Goal: Task Accomplishment & Management: Use online tool/utility

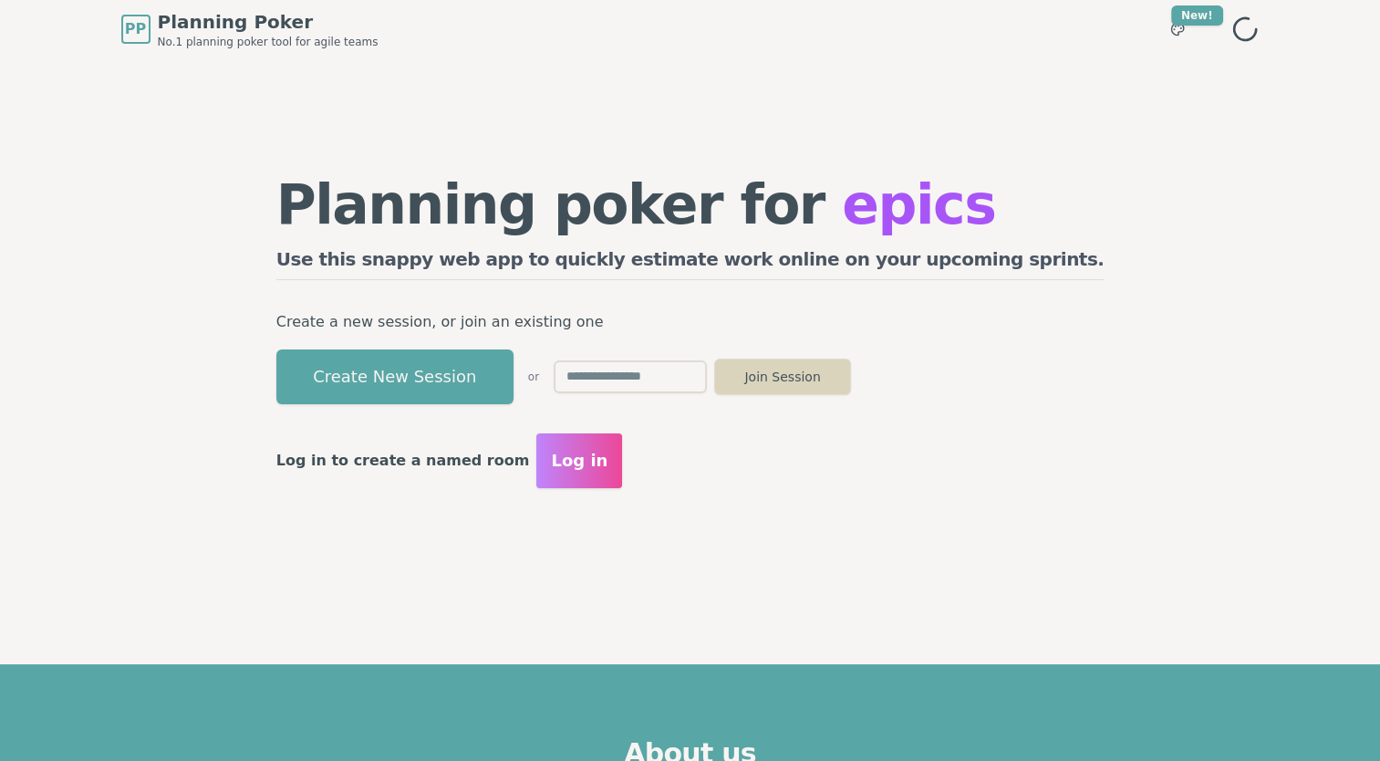
click at [849, 382] on button "Join Session" at bounding box center [782, 377] width 137 height 36
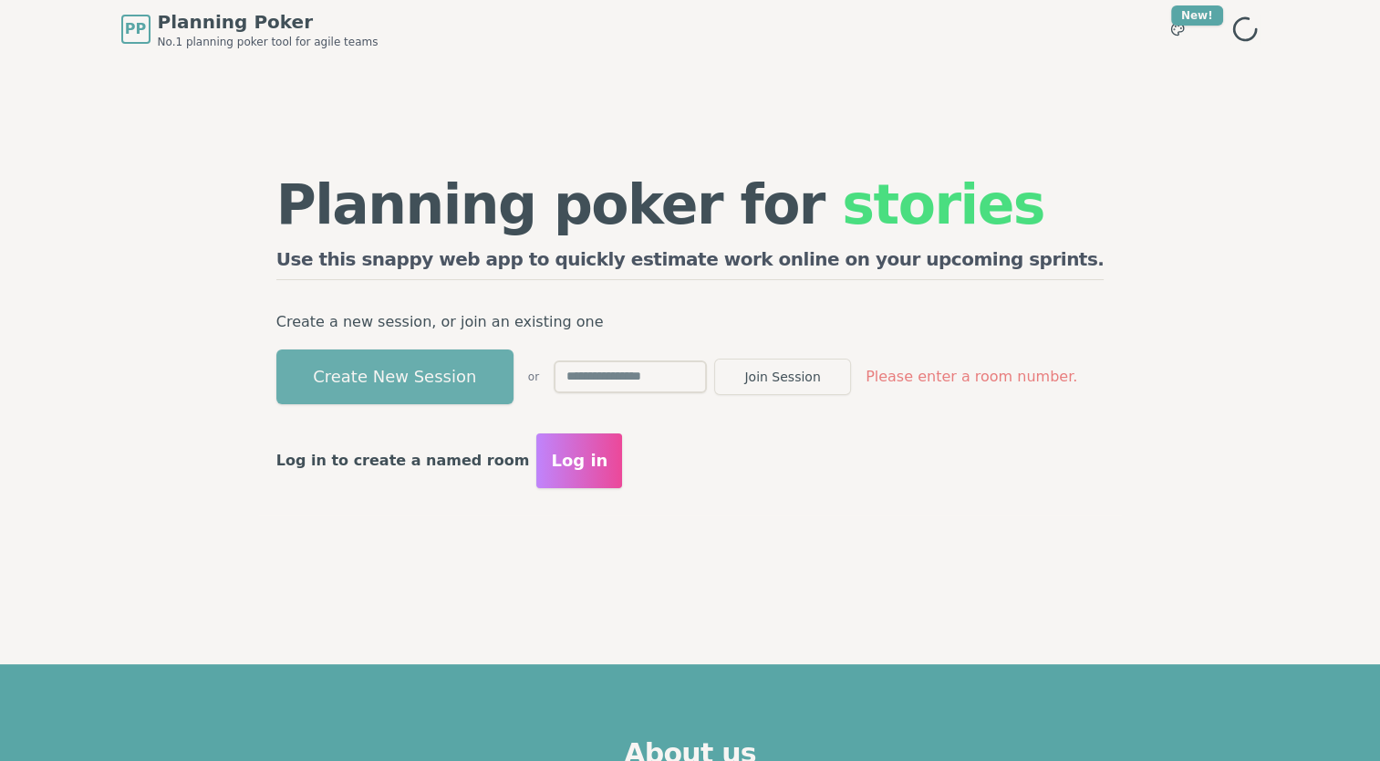
click at [506, 374] on button "Create New Session" at bounding box center [394, 376] width 237 height 55
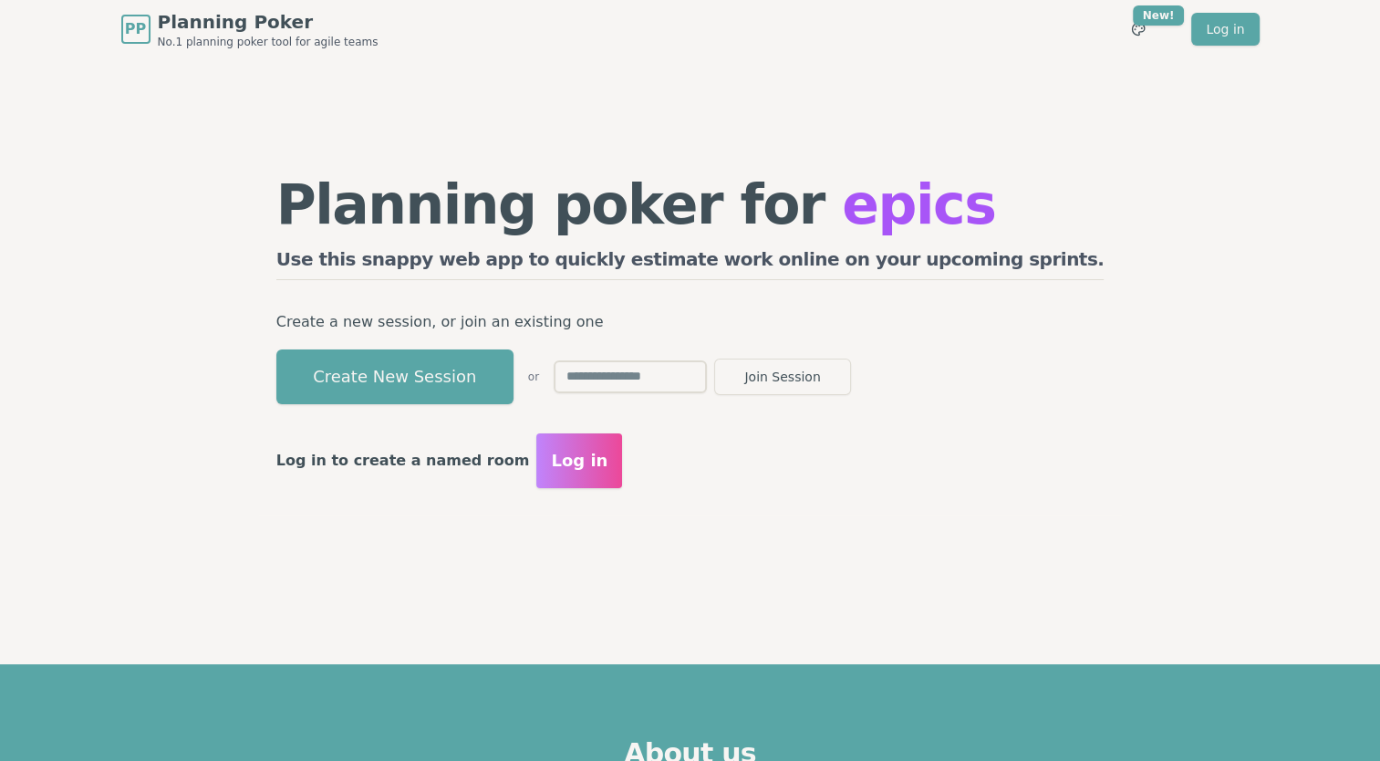
click at [608, 469] on span "Log in" at bounding box center [579, 461] width 57 height 26
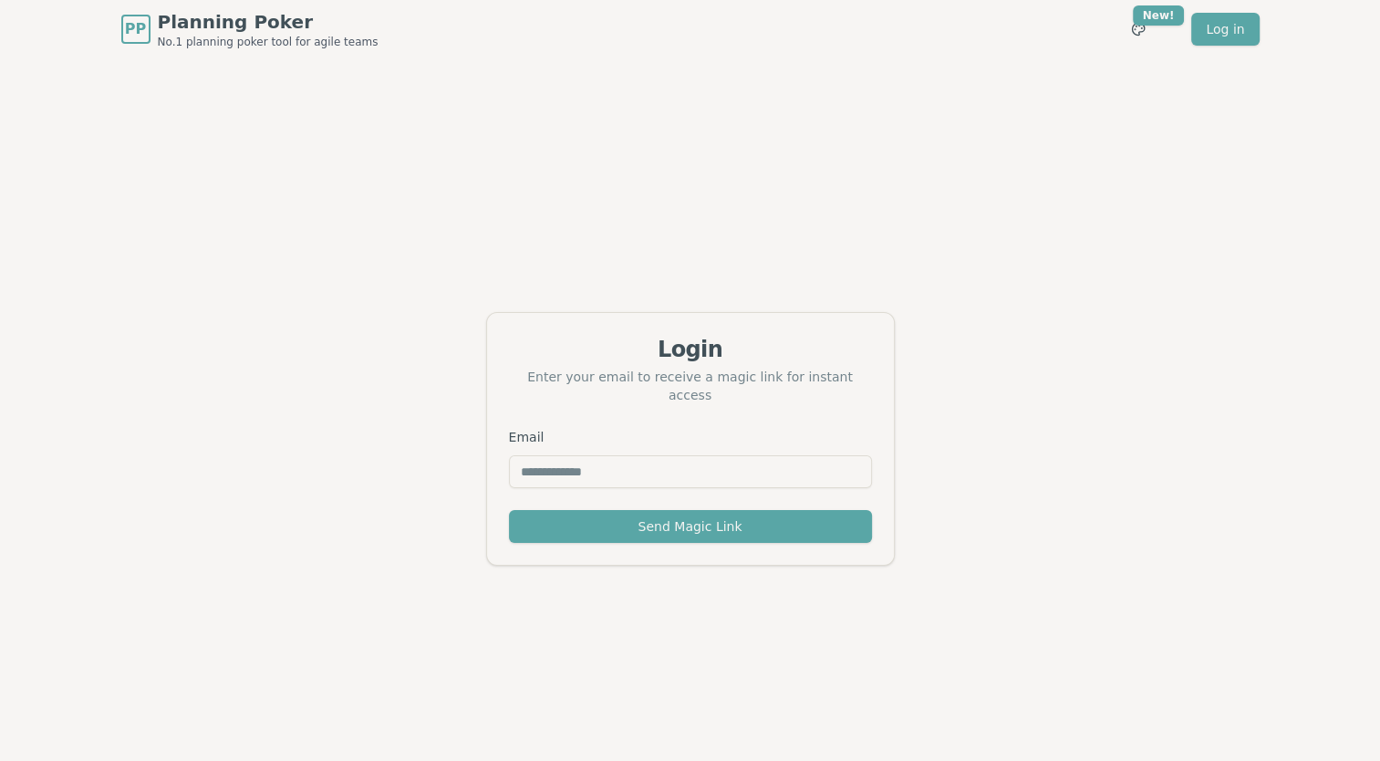
click at [544, 463] on input "Email" at bounding box center [690, 471] width 363 height 33
click at [989, 318] on div "Login Enter your email to receive a magic link for instant access Email Send Ma…" at bounding box center [690, 438] width 1380 height 761
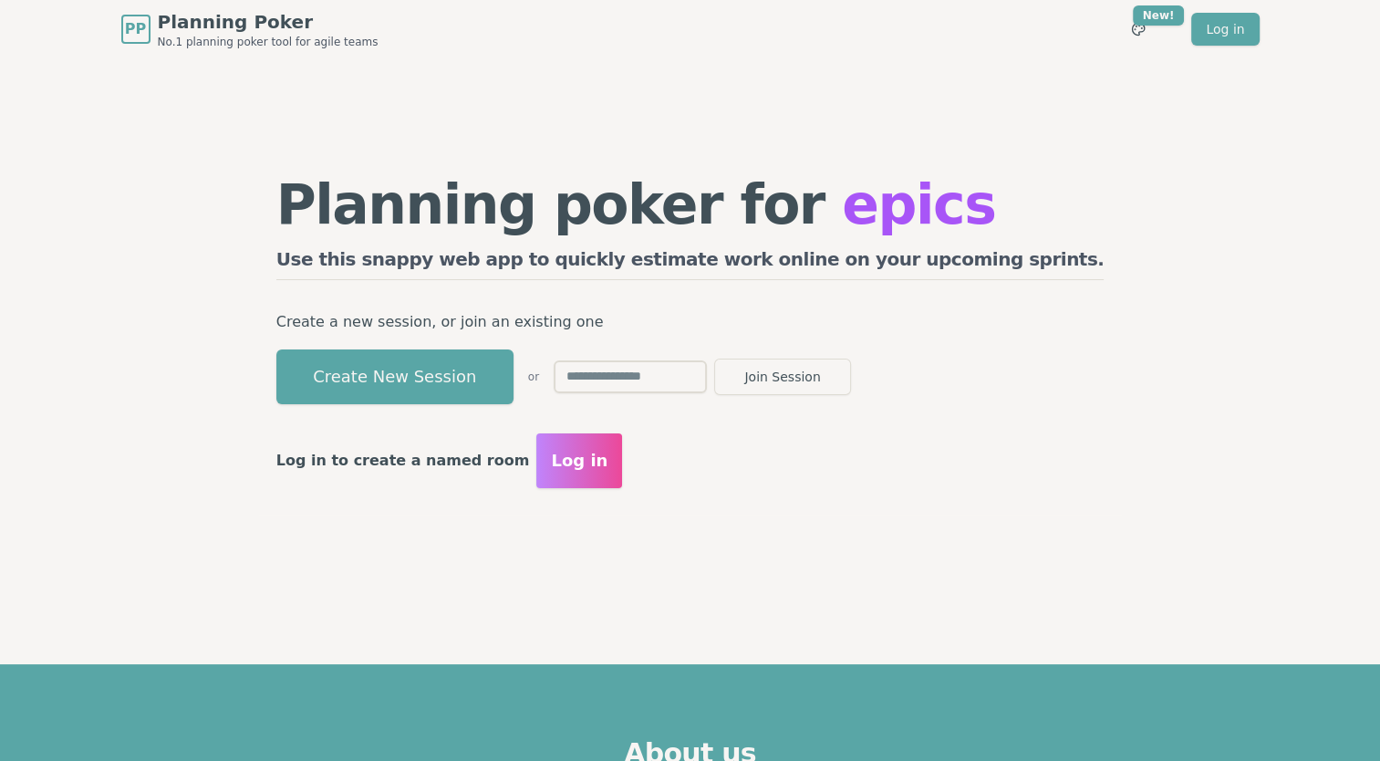
click at [622, 479] on button "Log in" at bounding box center [579, 460] width 86 height 55
click at [507, 388] on button "Create New Session" at bounding box center [394, 376] width 237 height 55
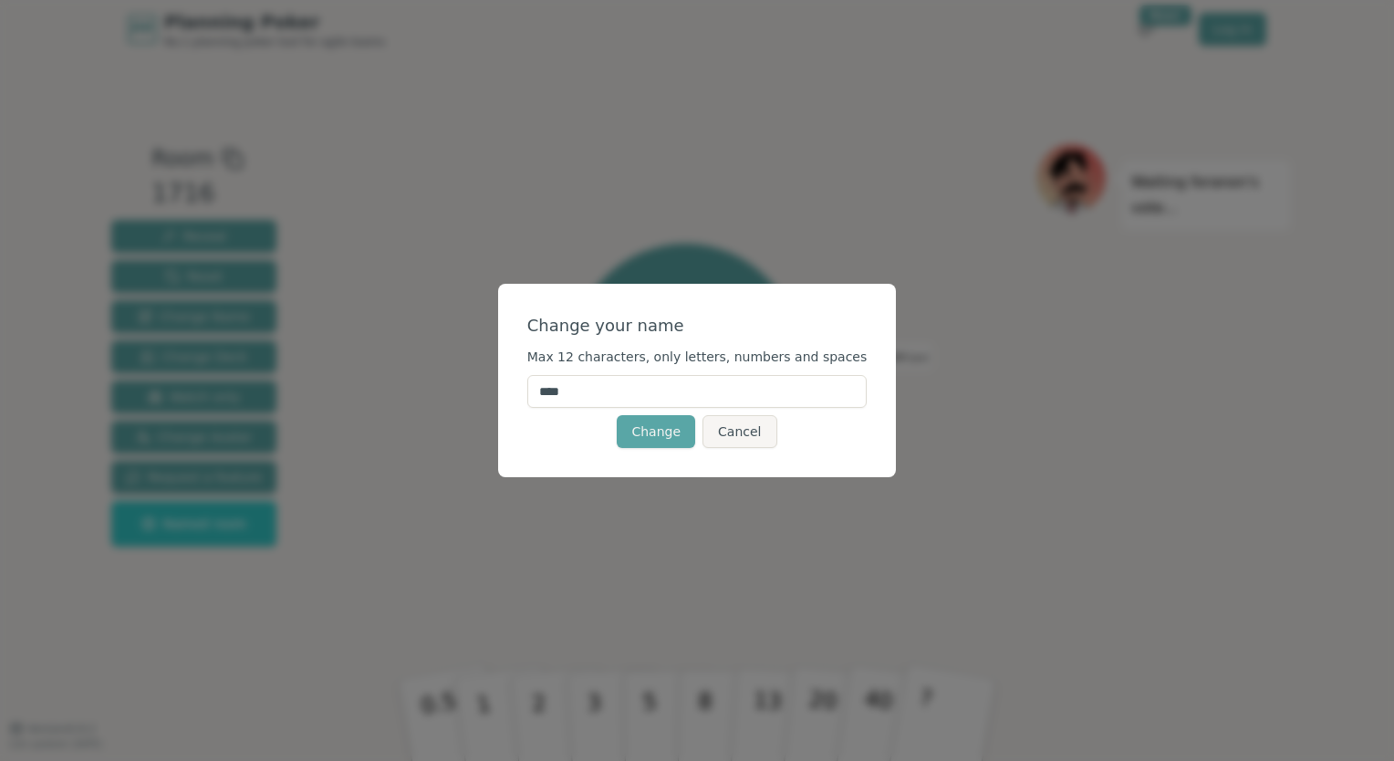
click at [797, 394] on input "****" at bounding box center [697, 391] width 340 height 33
type input "*"
type input "*******"
click at [660, 432] on button "Change" at bounding box center [656, 431] width 78 height 33
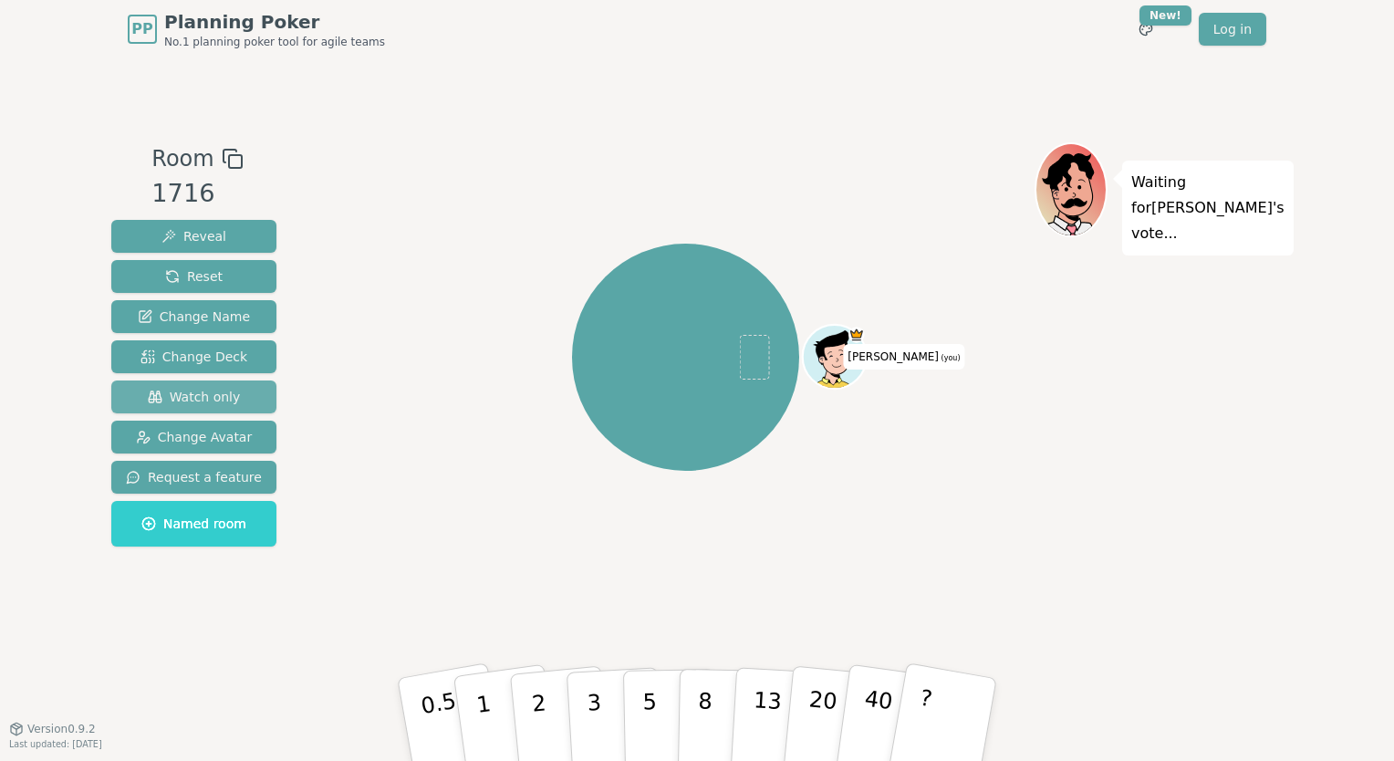
click at [183, 407] on button "Watch only" at bounding box center [193, 396] width 165 height 33
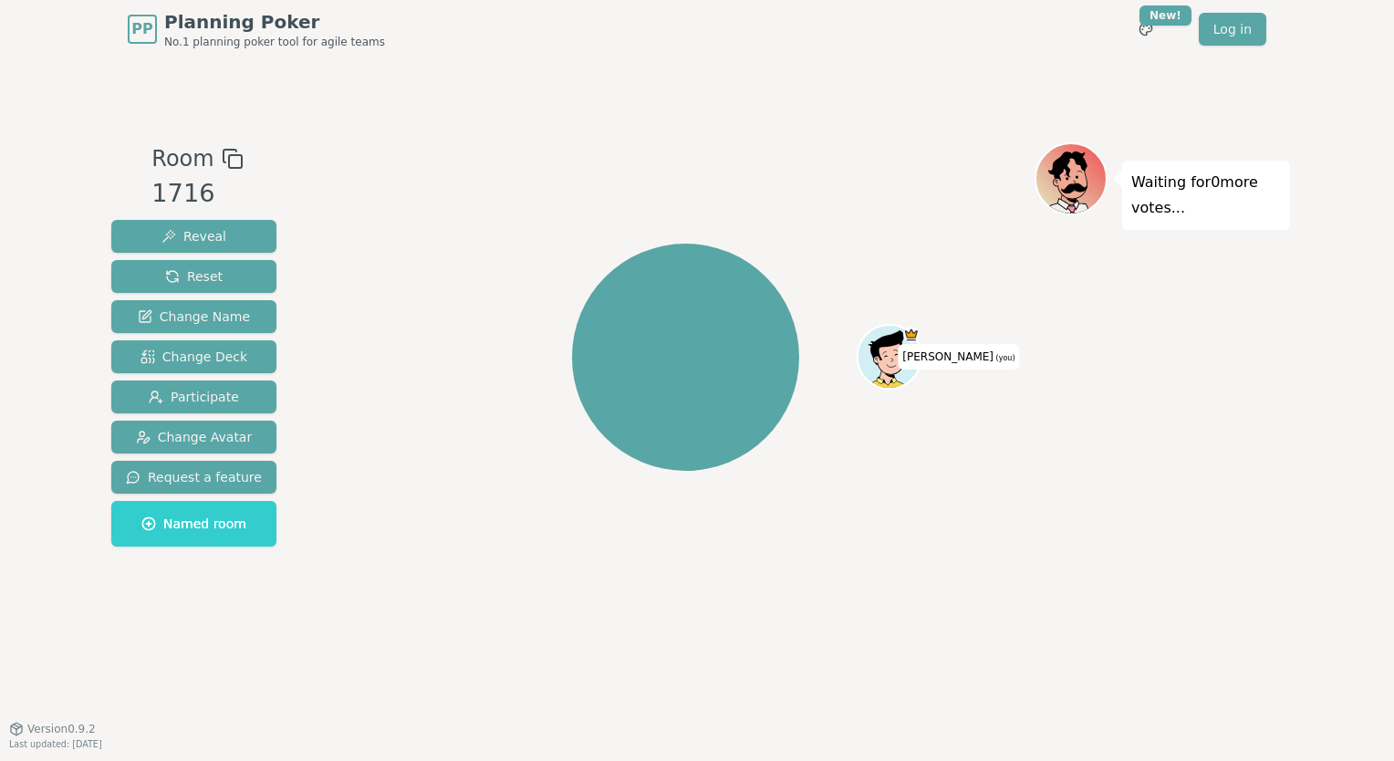
click at [224, 159] on icon at bounding box center [230, 156] width 13 height 13
click at [161, 520] on span "Named room" at bounding box center [193, 524] width 105 height 18
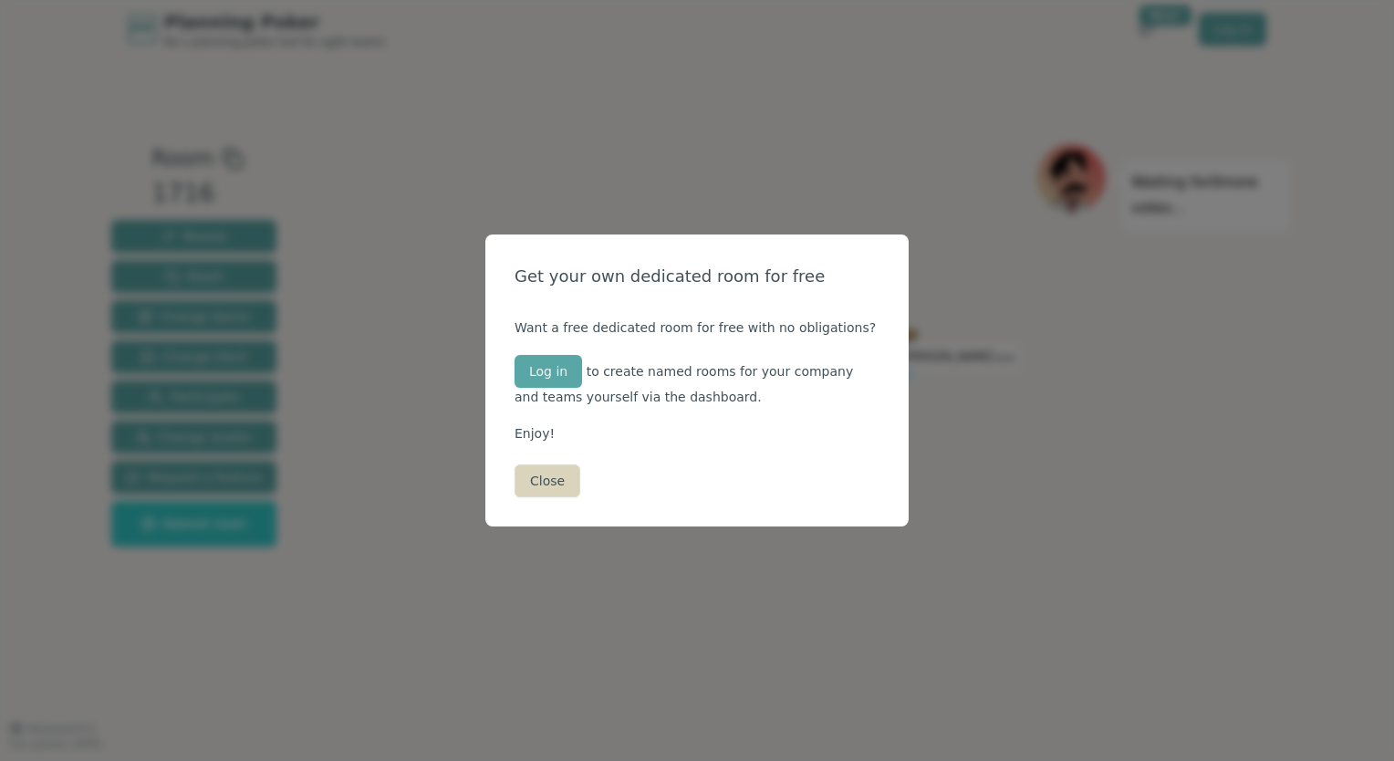
click at [548, 483] on button "Close" at bounding box center [548, 480] width 66 height 33
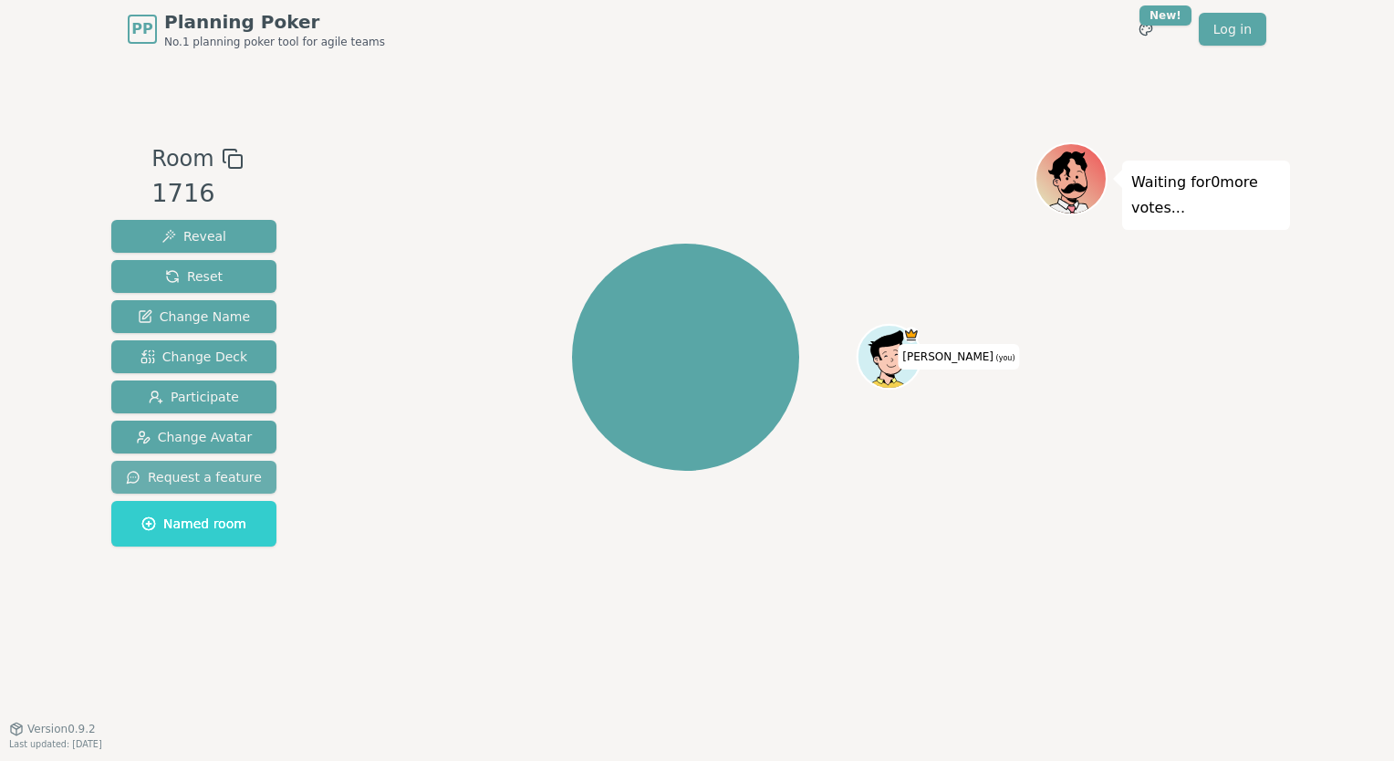
click at [141, 482] on span "Request a feature" at bounding box center [194, 477] width 136 height 18
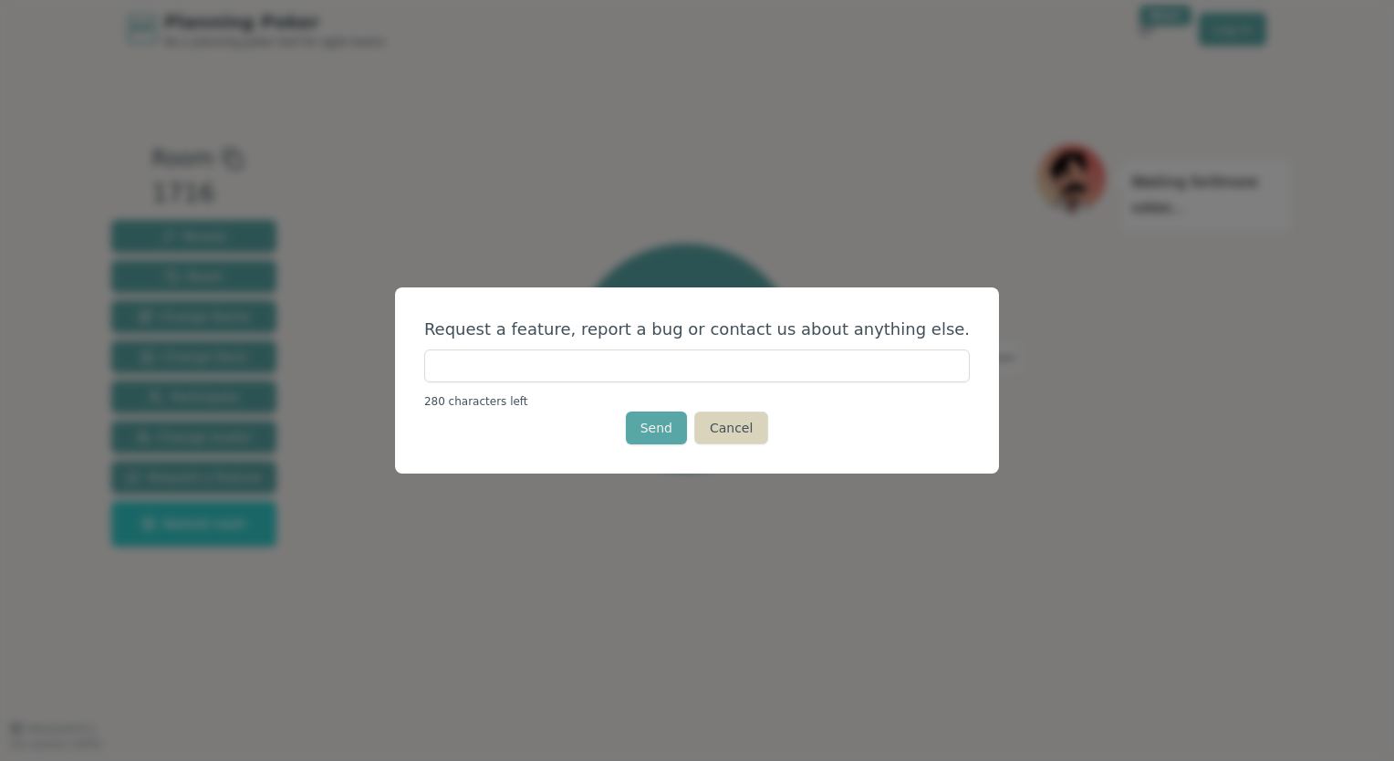
click at [740, 432] on button "Cancel" at bounding box center [731, 427] width 74 height 33
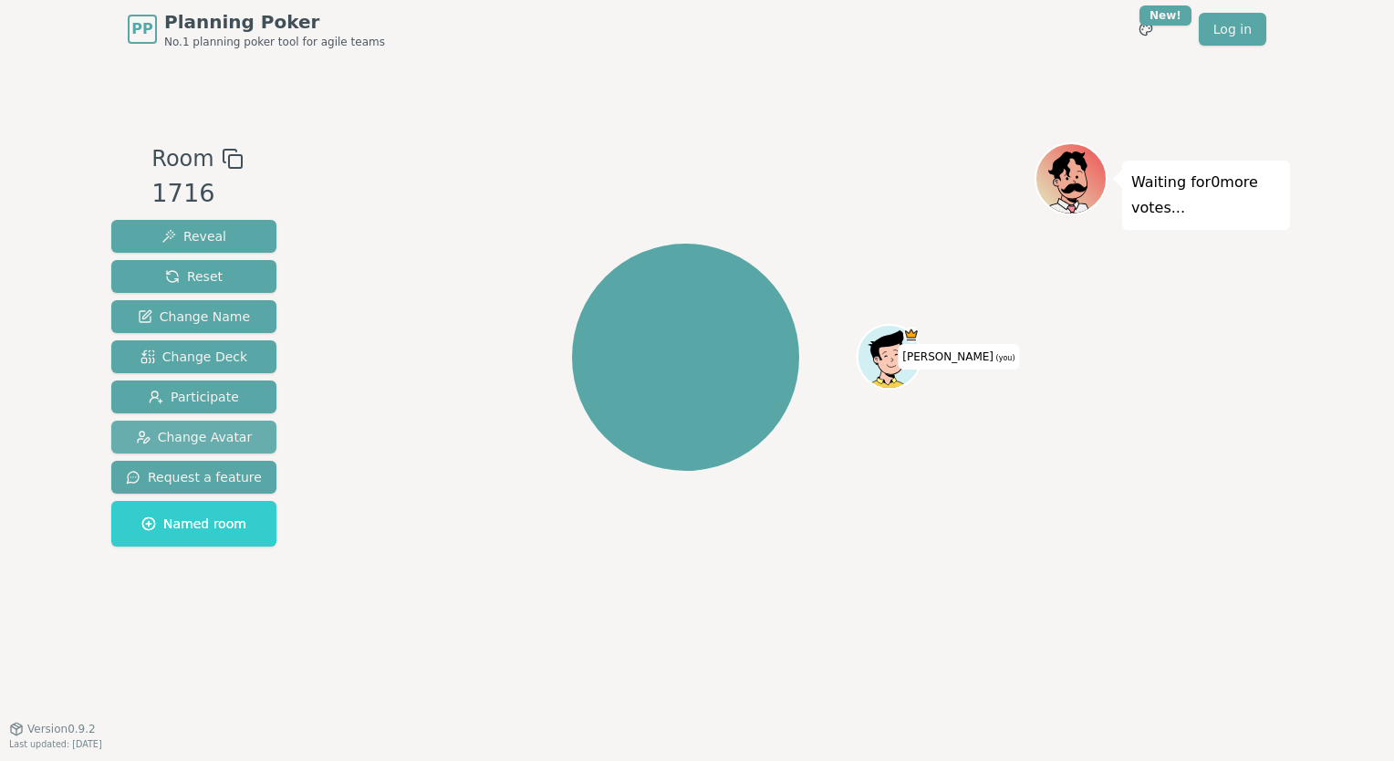
click at [159, 432] on span "Change Avatar" at bounding box center [194, 437] width 117 height 18
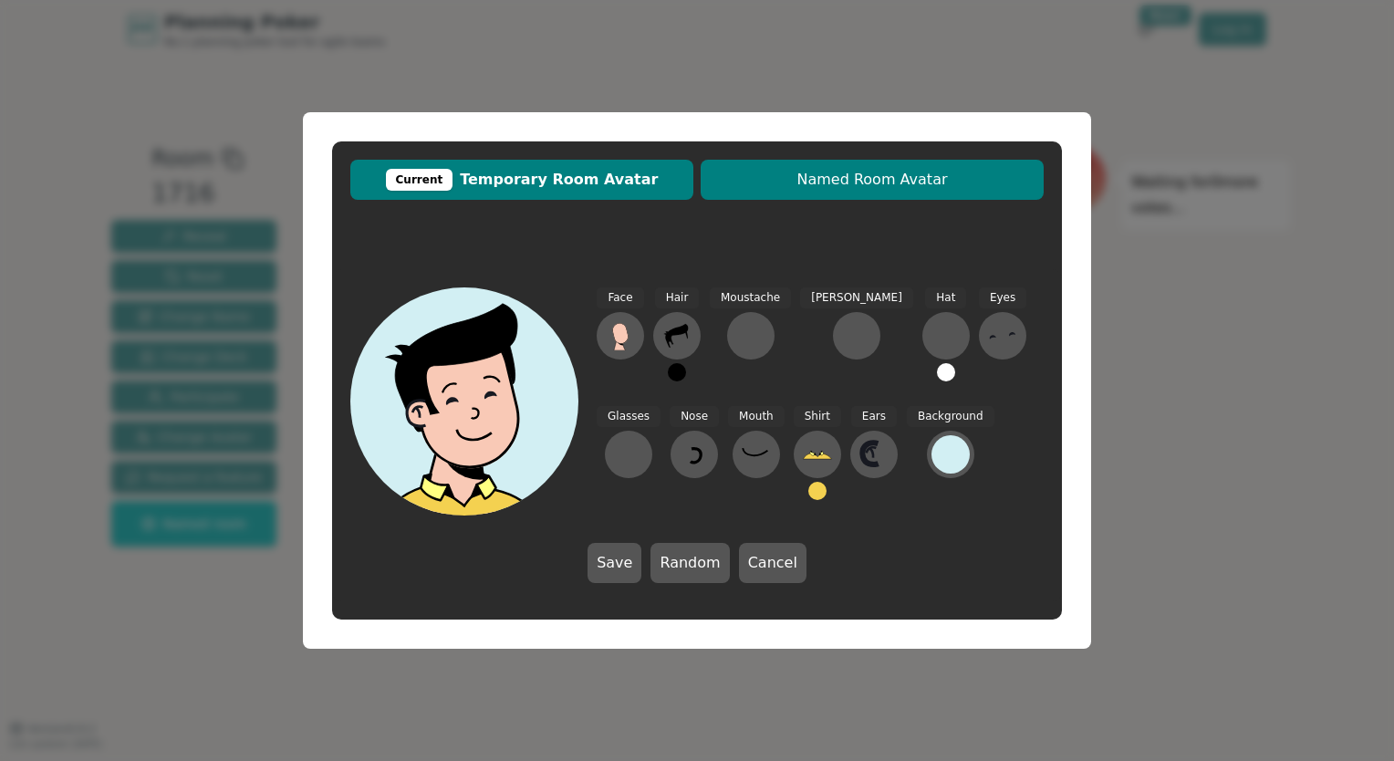
click at [834, 192] on button "Named Room Avatar" at bounding box center [872, 180] width 343 height 40
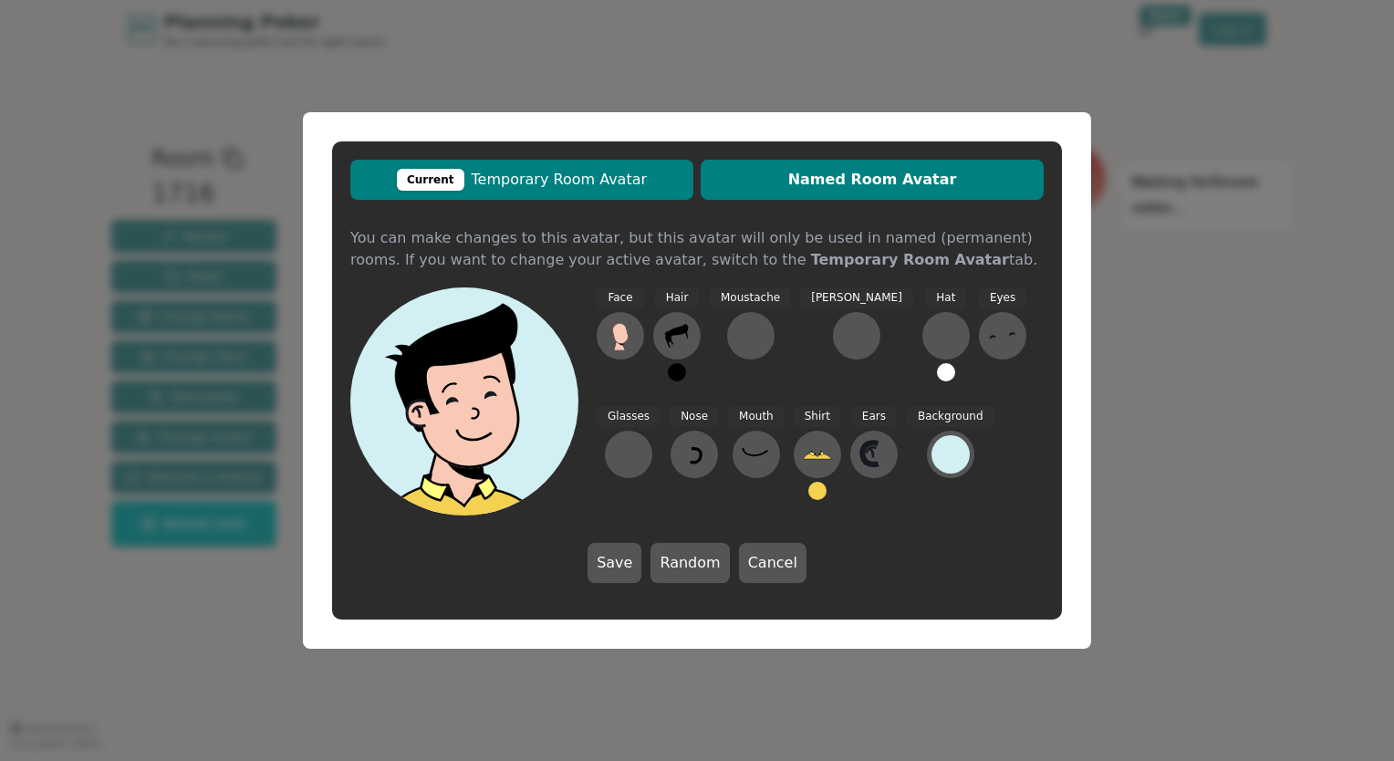
click at [675, 187] on span "Current Temporary Room Avatar" at bounding box center [521, 180] width 325 height 22
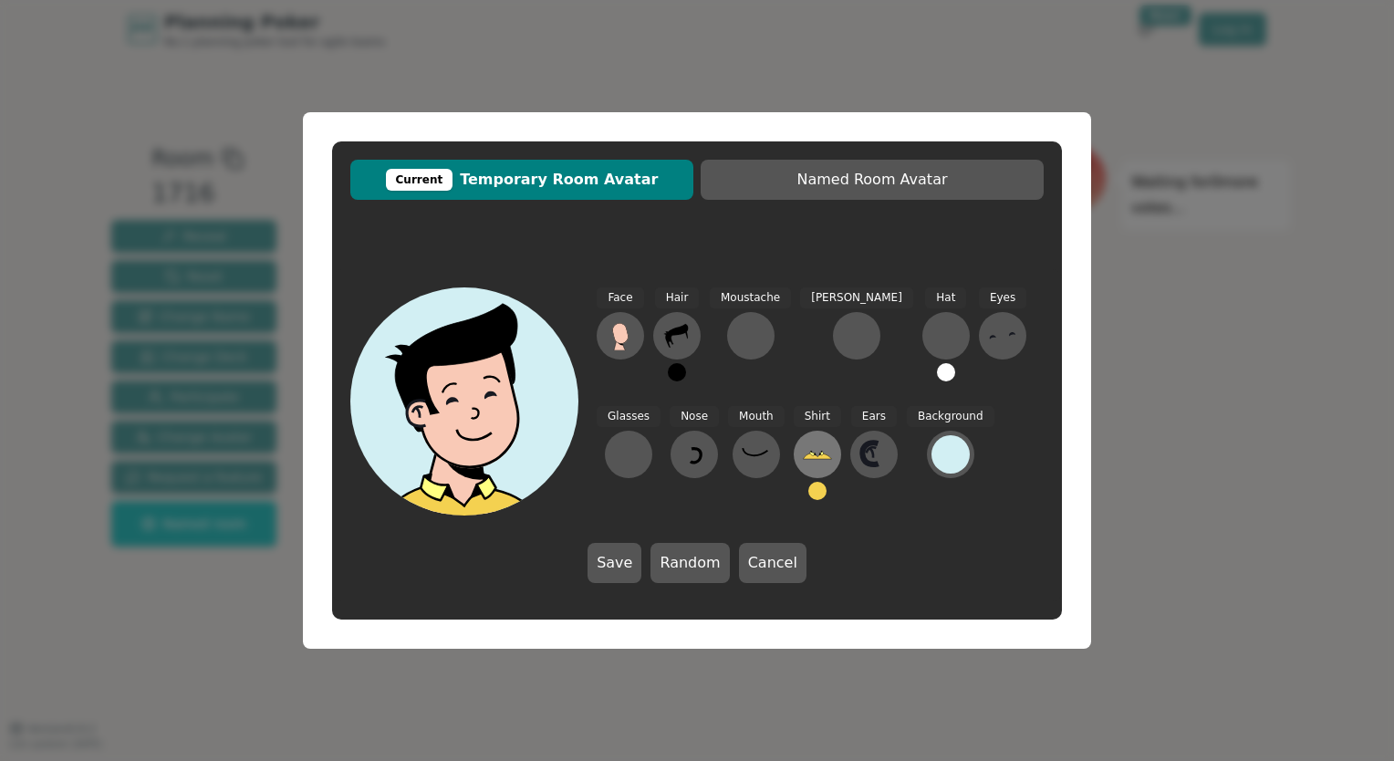
click at [803, 459] on icon at bounding box center [817, 454] width 29 height 29
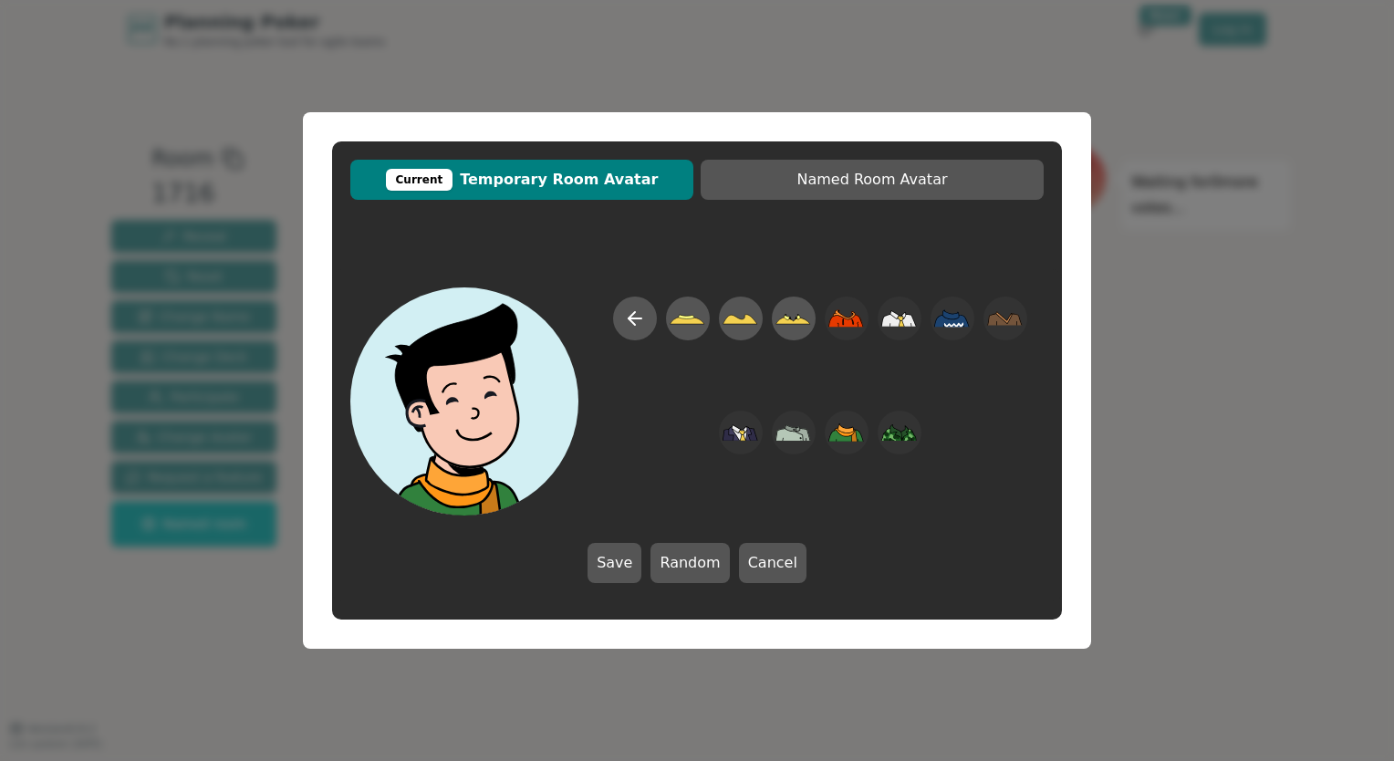
click at [734, 559] on div "Save Random Cancel" at bounding box center [697, 563] width 219 height 40
click at [752, 562] on button "Cancel" at bounding box center [773, 563] width 68 height 40
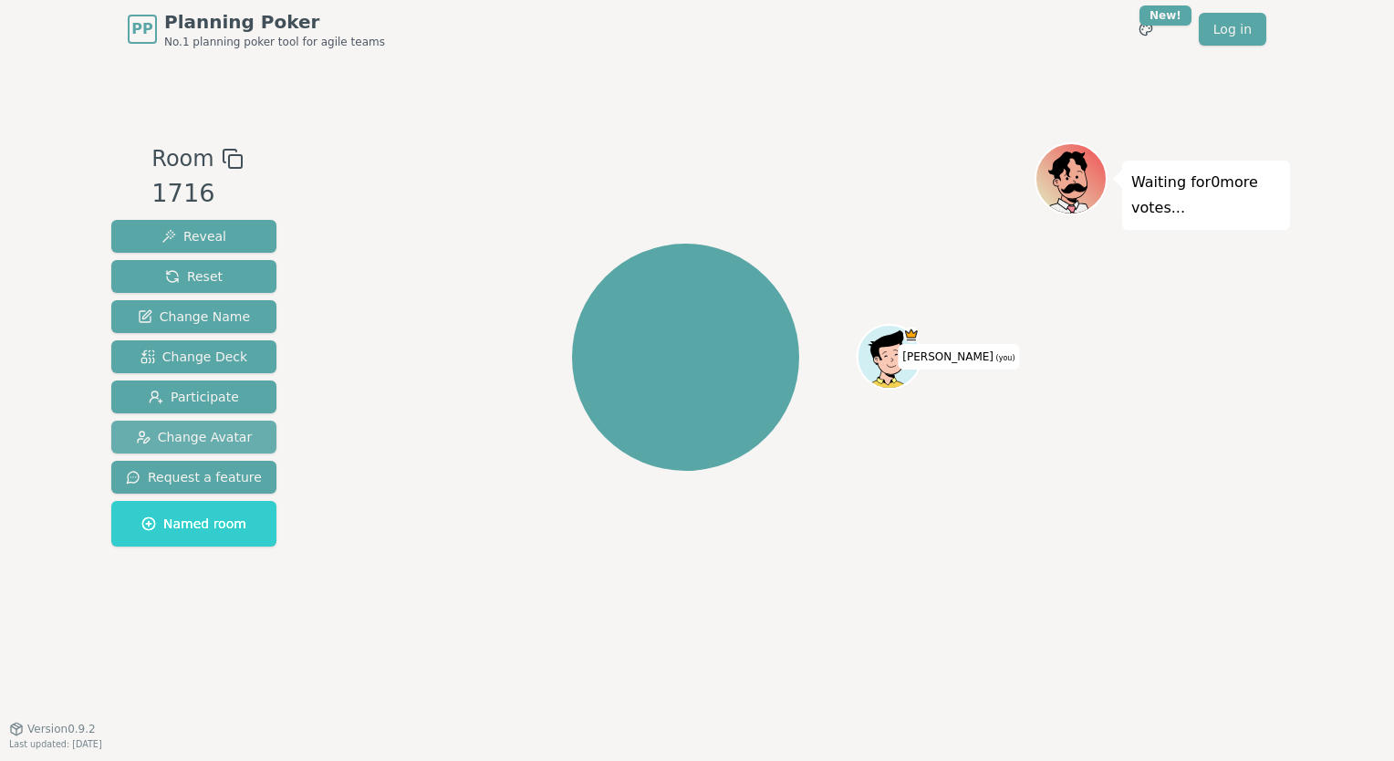
click at [203, 436] on span "Change Avatar" at bounding box center [194, 437] width 117 height 18
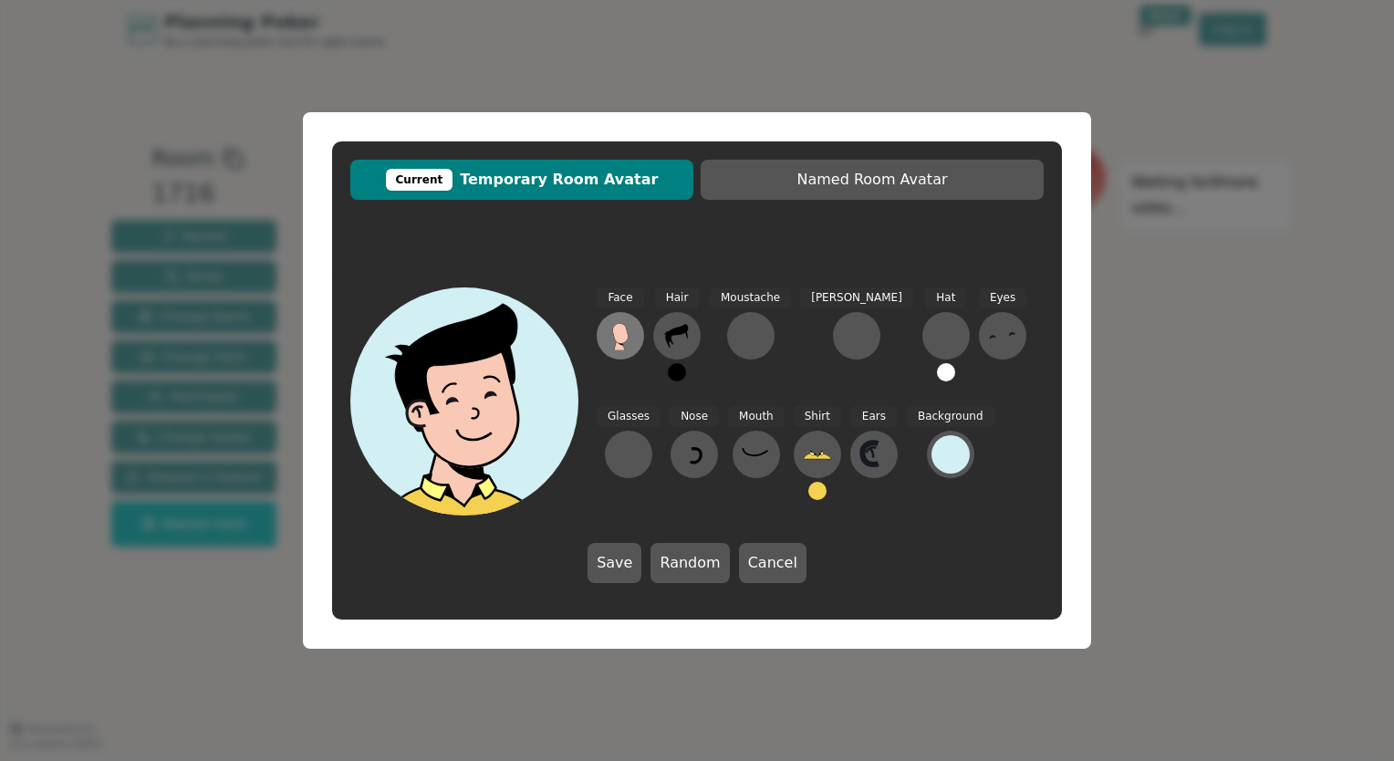
click at [613, 339] on icon at bounding box center [620, 335] width 29 height 29
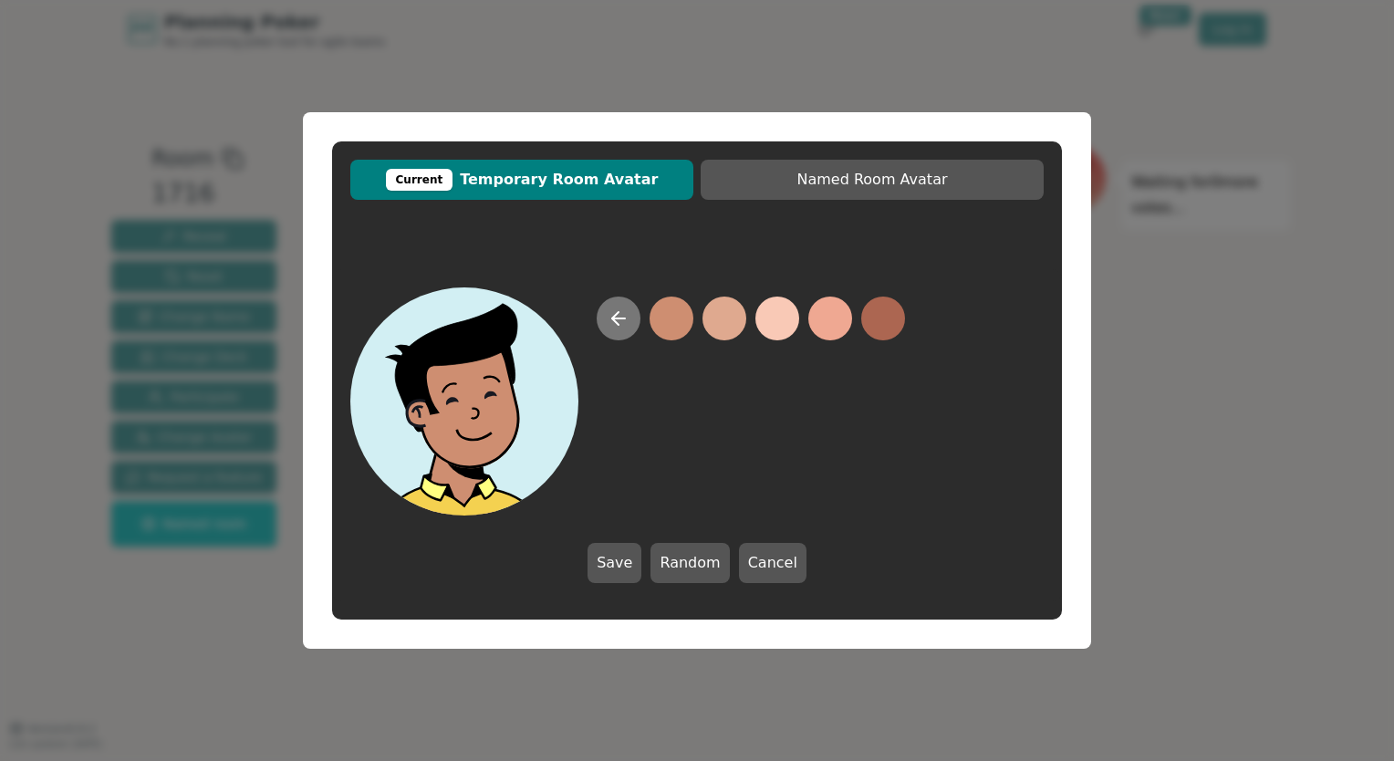
click at [626, 329] on button at bounding box center [619, 319] width 44 height 44
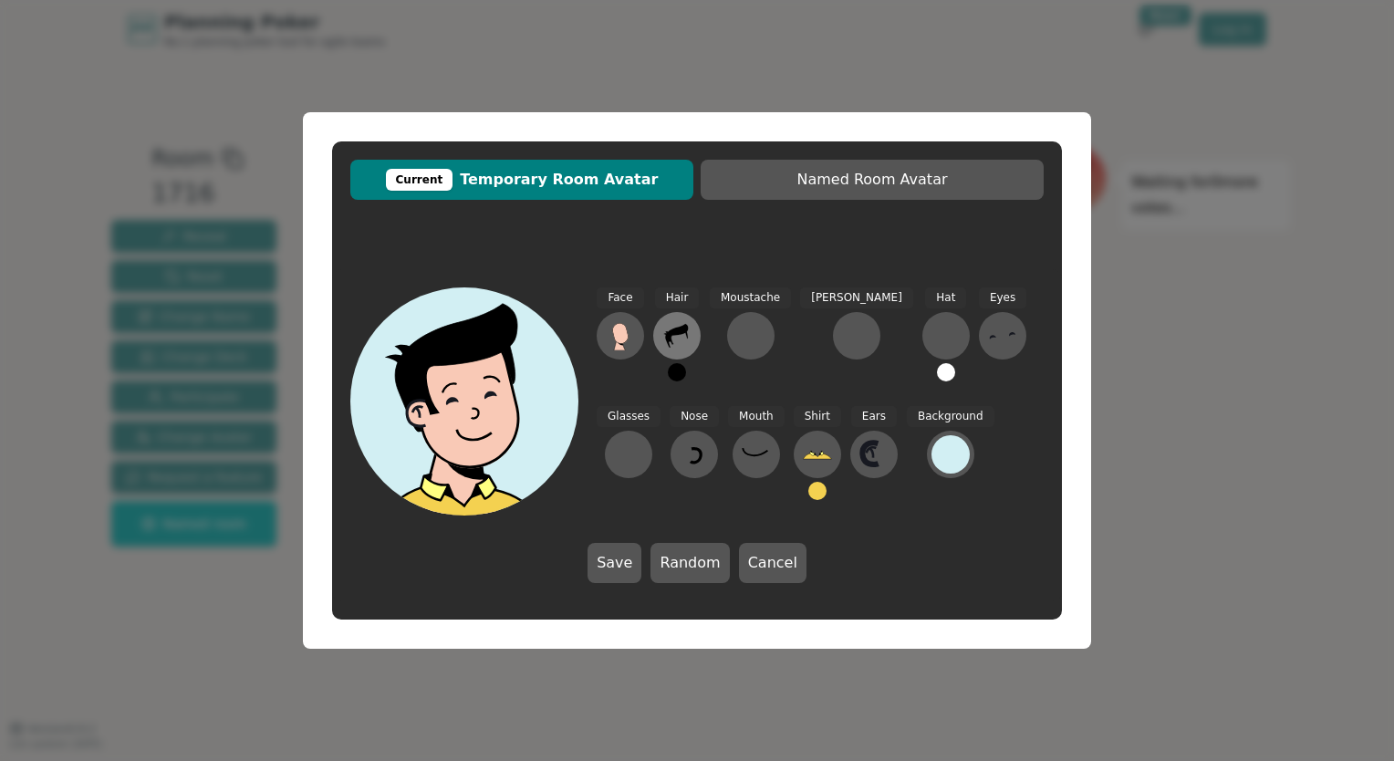
click at [667, 344] on icon at bounding box center [676, 335] width 29 height 29
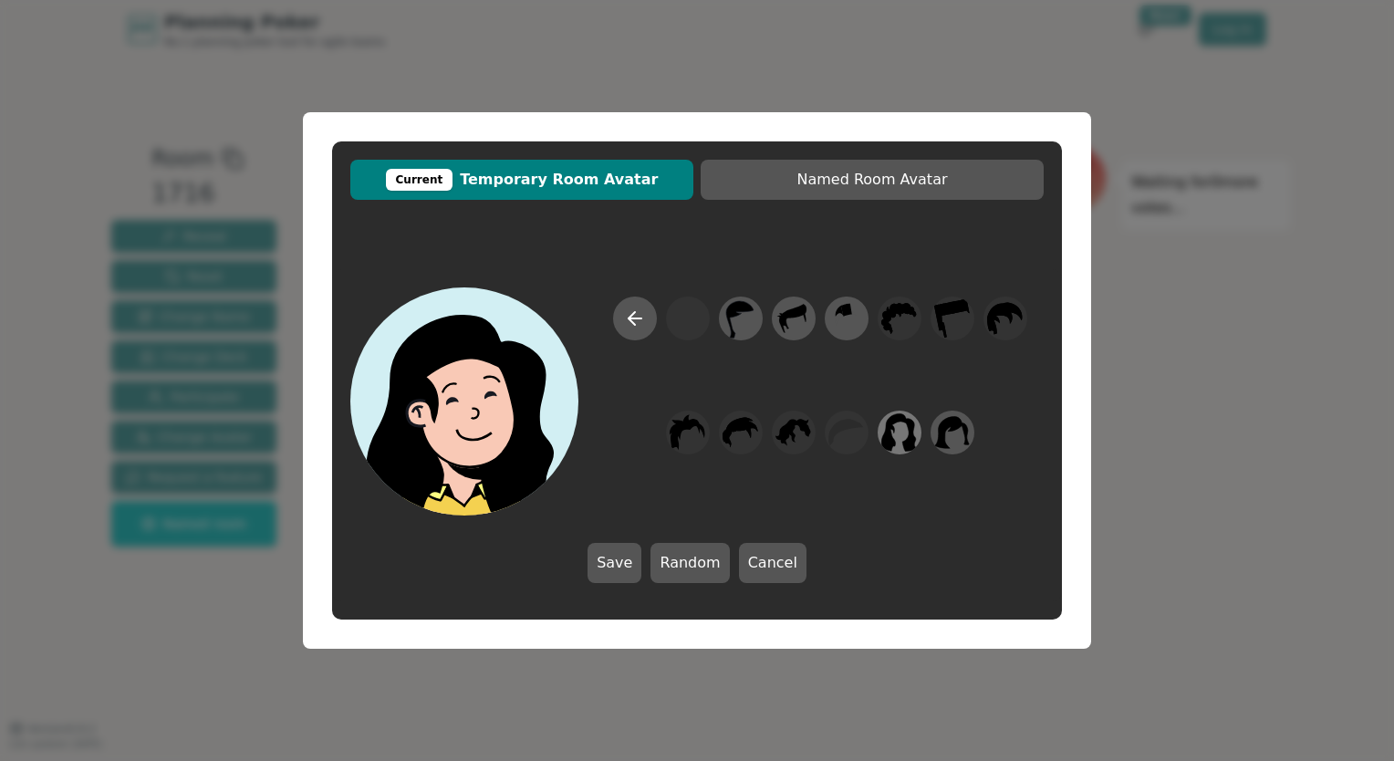
click at [887, 435] on icon at bounding box center [900, 432] width 36 height 38
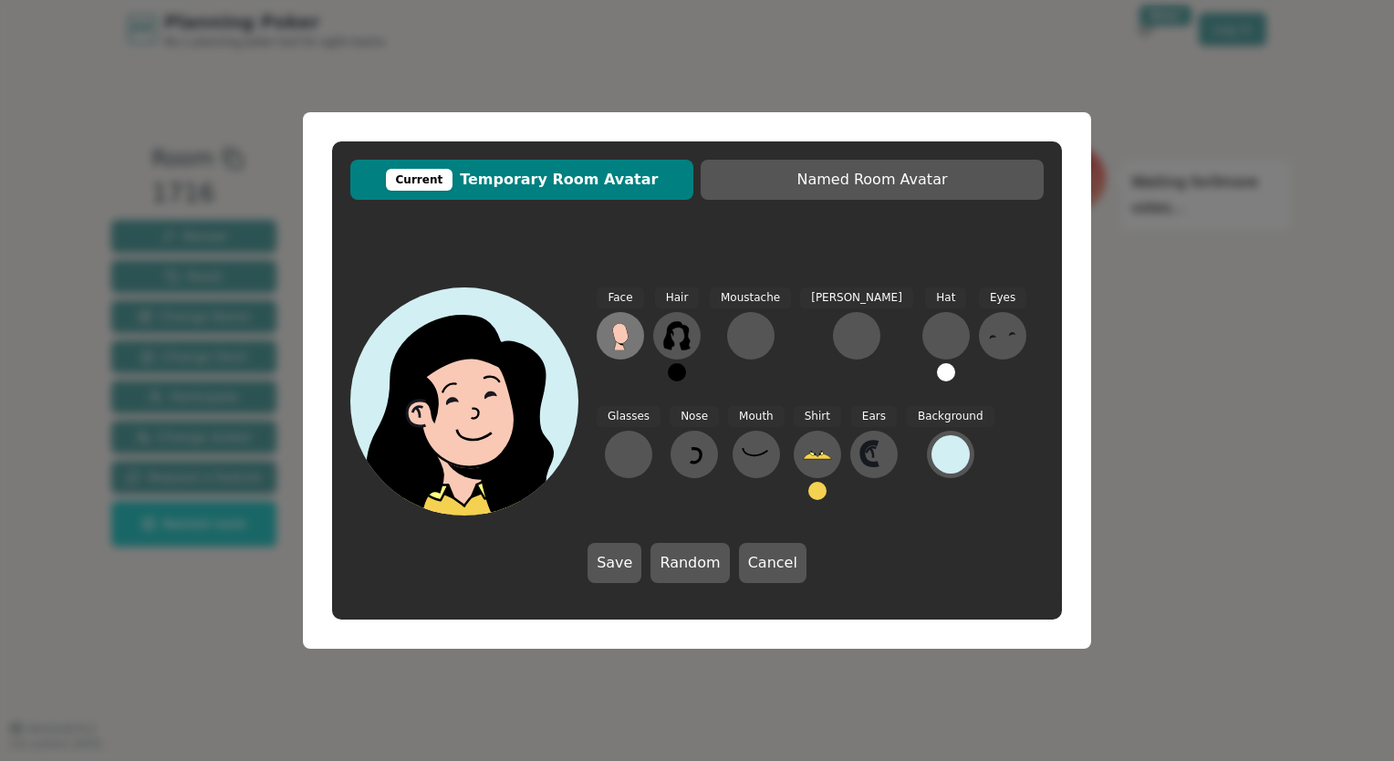
click at [618, 334] on icon at bounding box center [620, 333] width 16 height 20
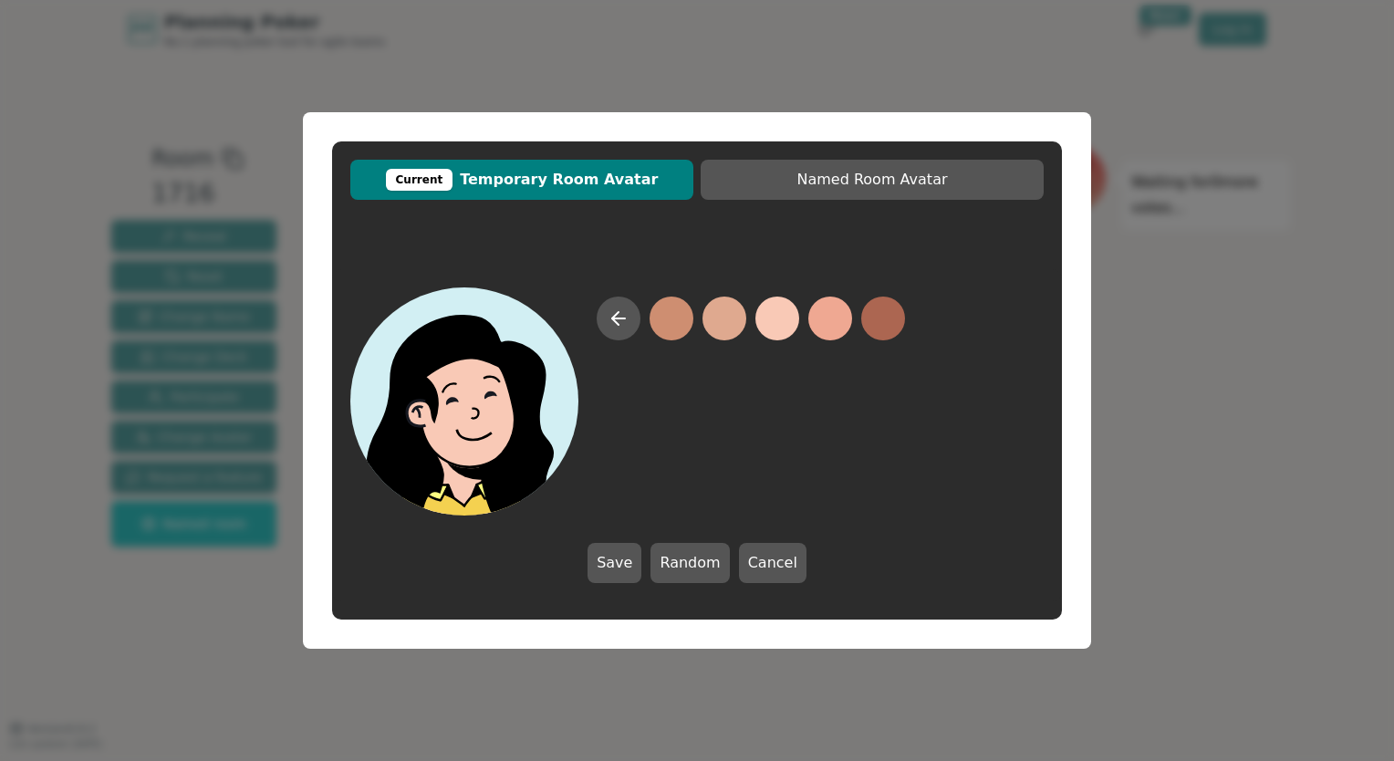
click at [766, 315] on button at bounding box center [777, 319] width 44 height 44
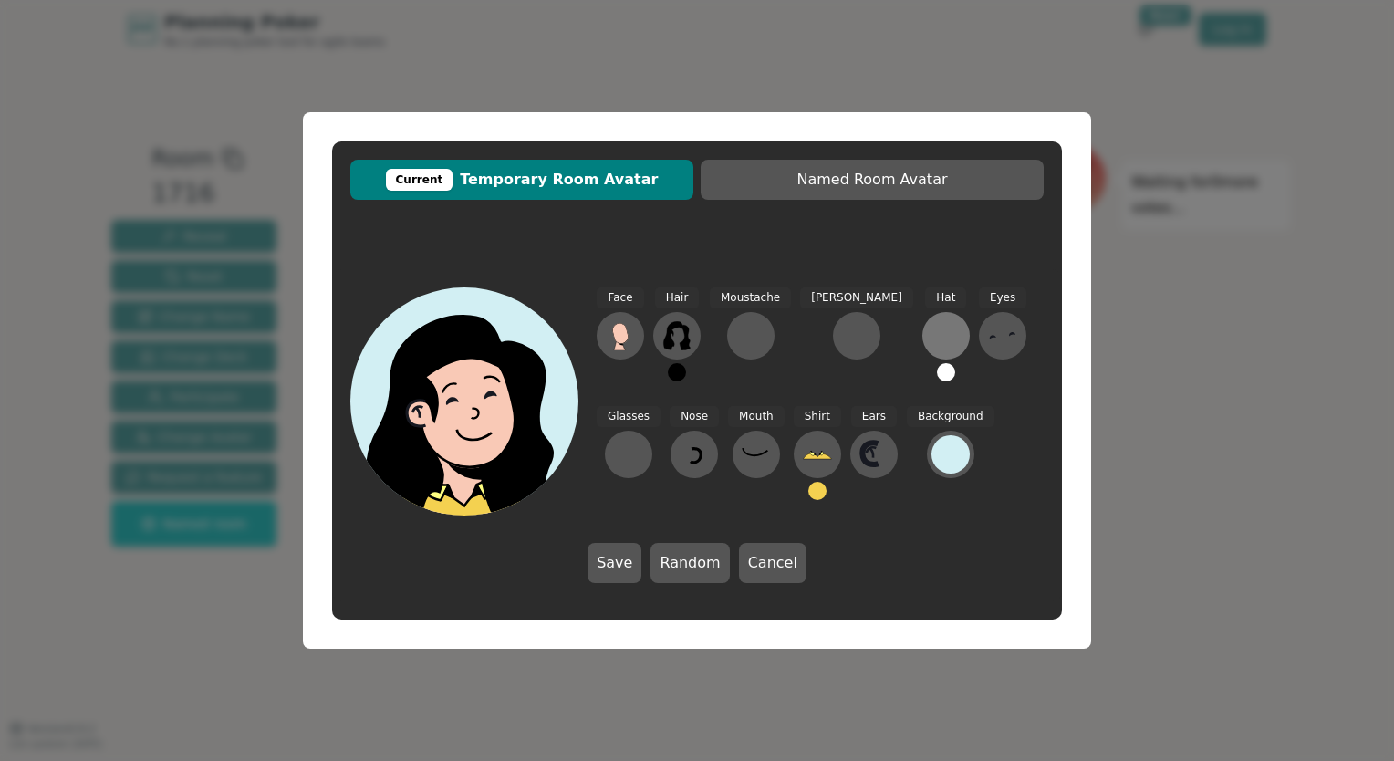
click at [932, 331] on div at bounding box center [946, 335] width 29 height 29
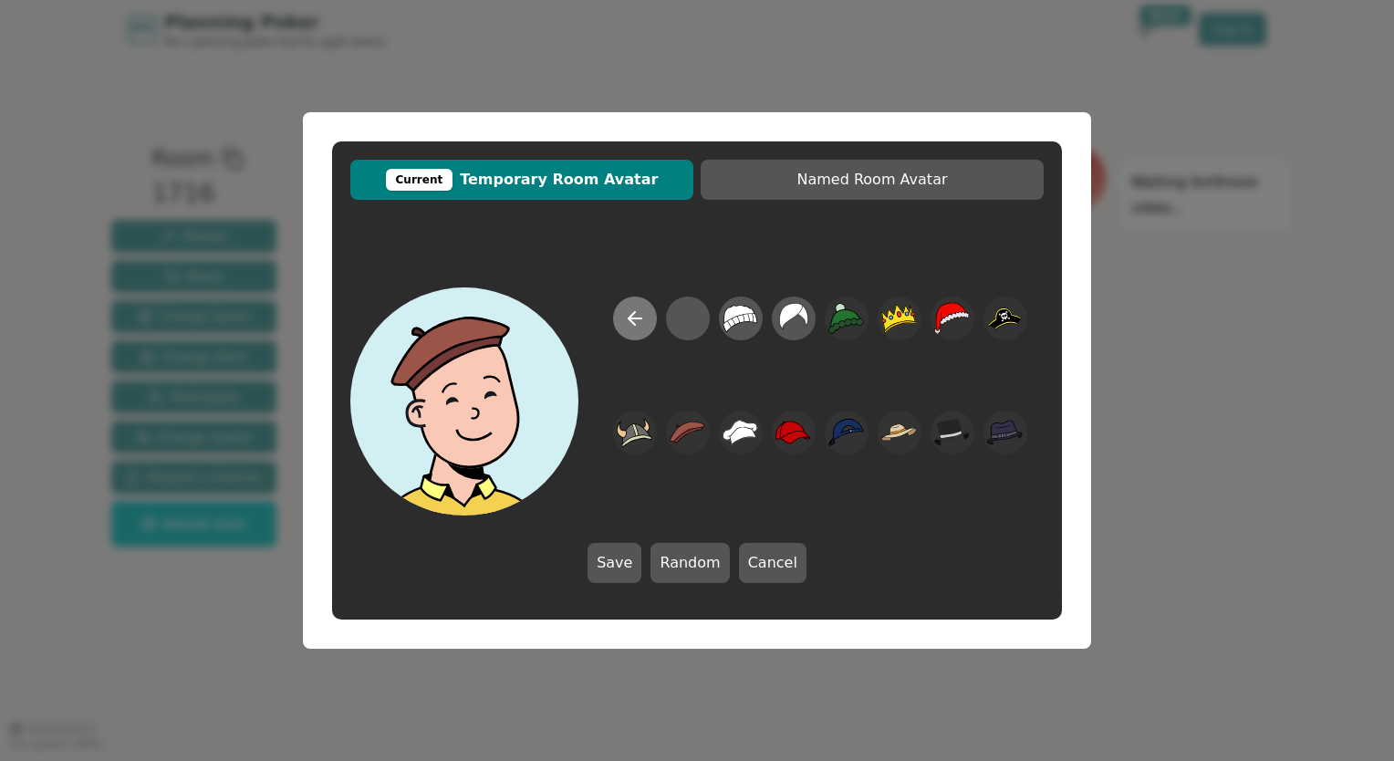
click at [636, 322] on icon at bounding box center [635, 318] width 22 height 22
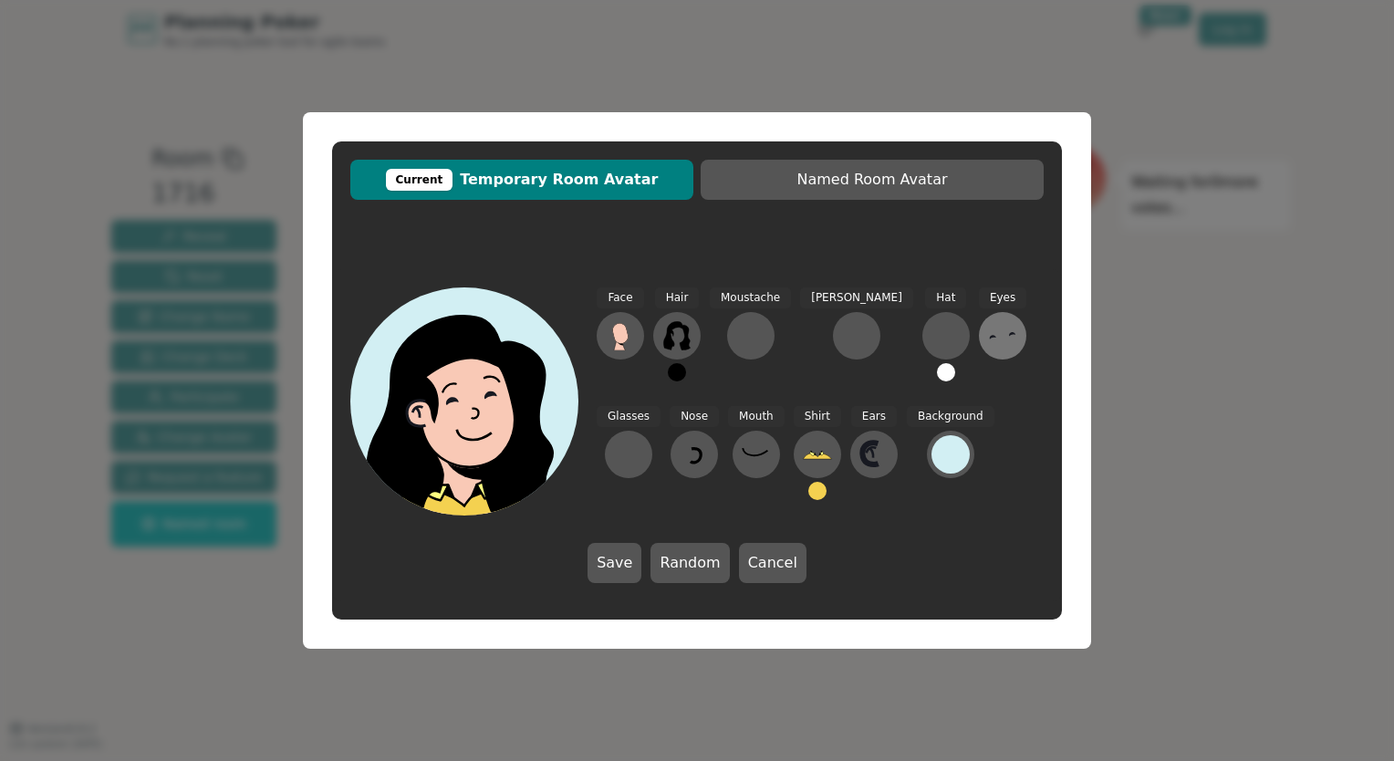
click at [988, 336] on icon at bounding box center [1002, 335] width 29 height 29
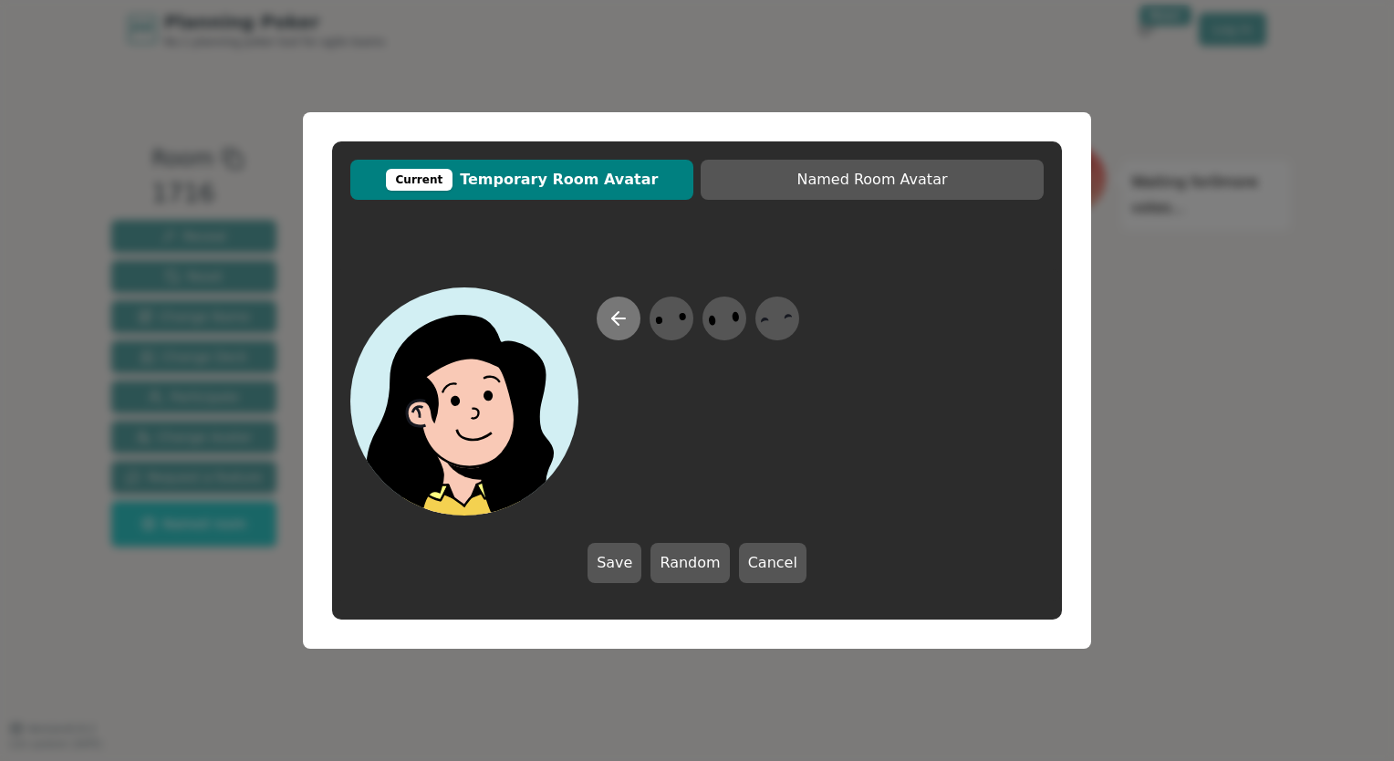
click at [621, 324] on icon at bounding box center [619, 318] width 22 height 22
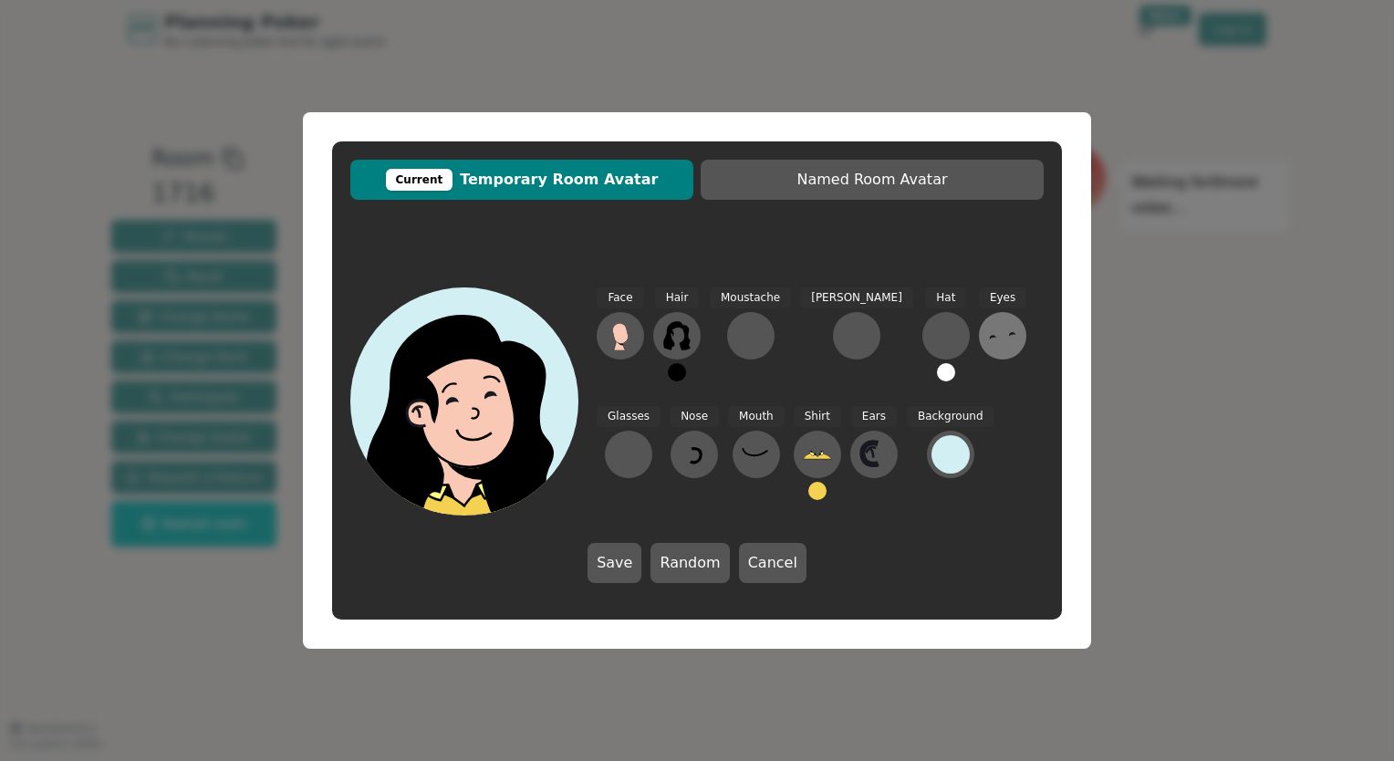
click at [988, 339] on icon at bounding box center [1002, 335] width 29 height 29
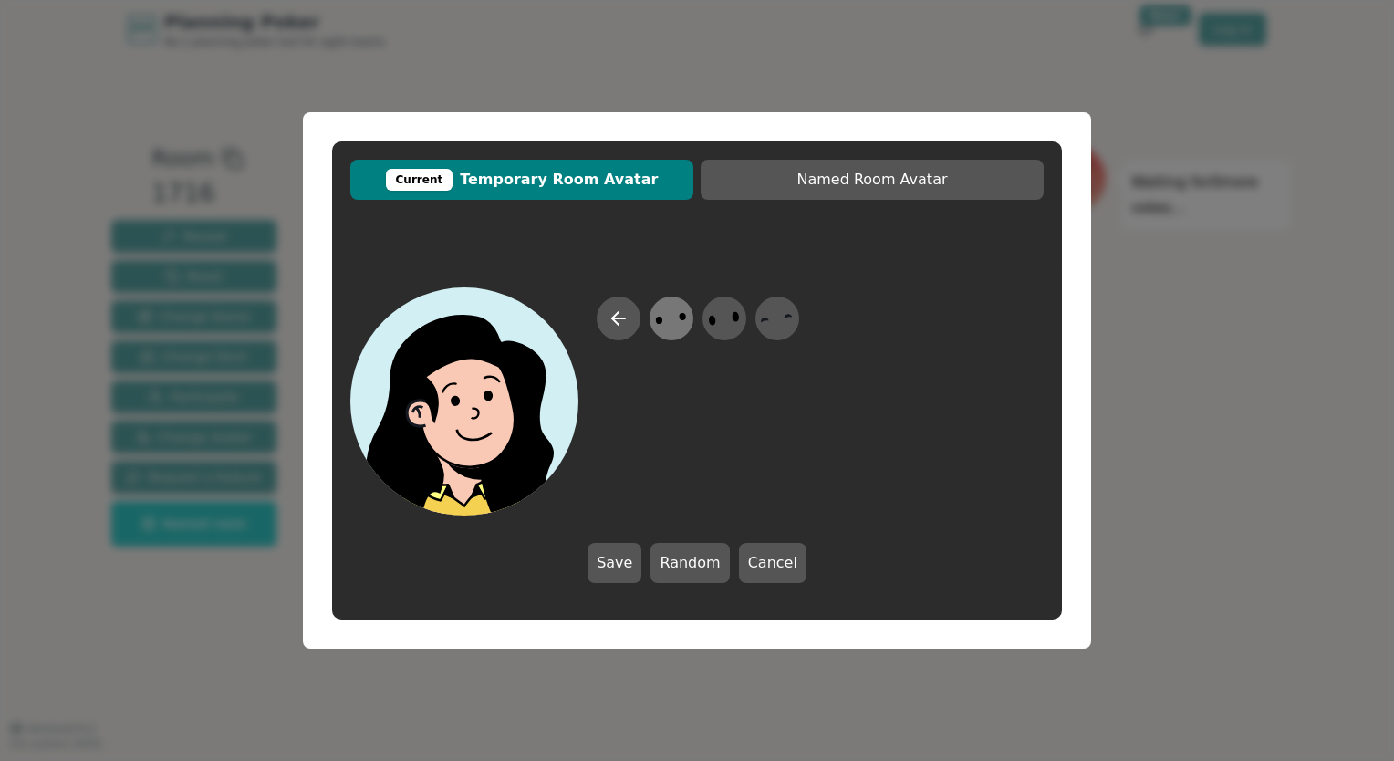
click at [680, 317] on icon at bounding box center [671, 318] width 36 height 41
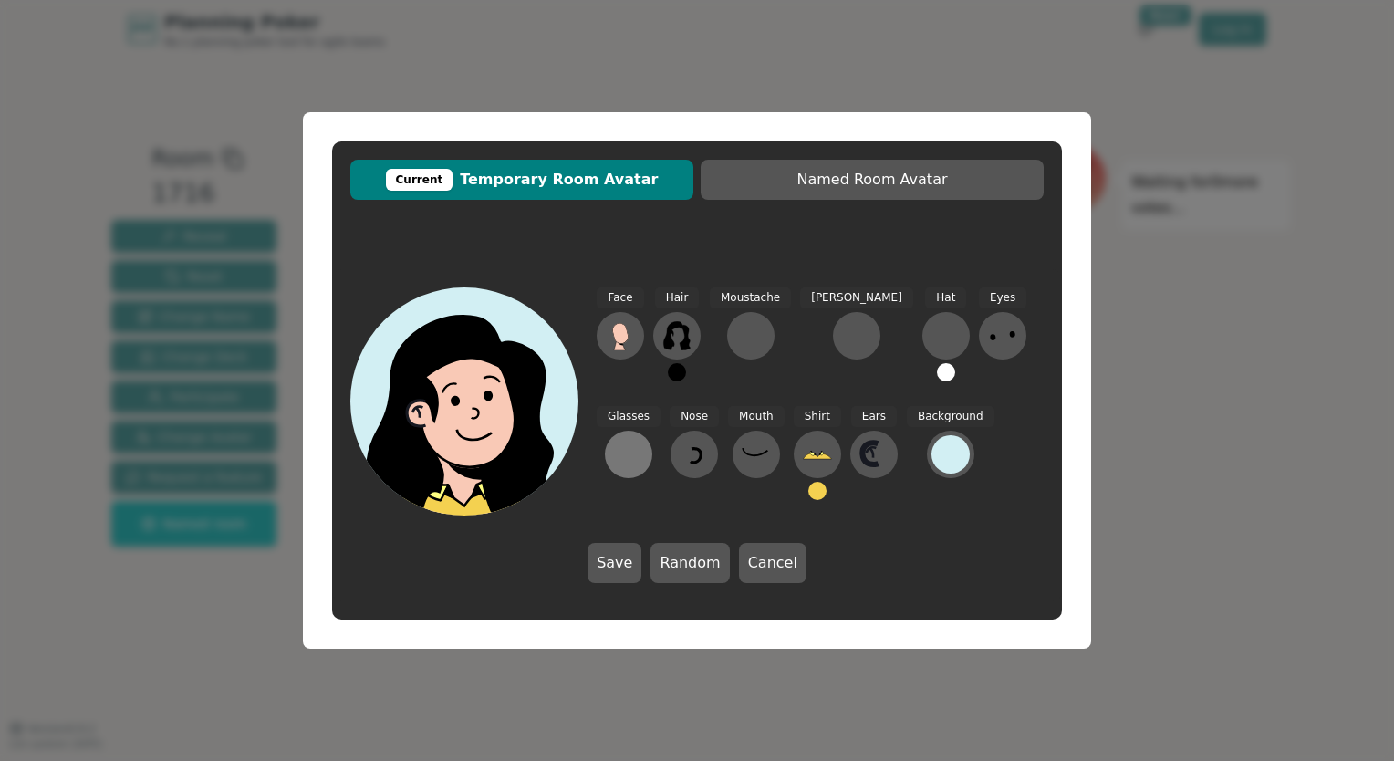
click at [643, 440] on div at bounding box center [628, 454] width 29 height 29
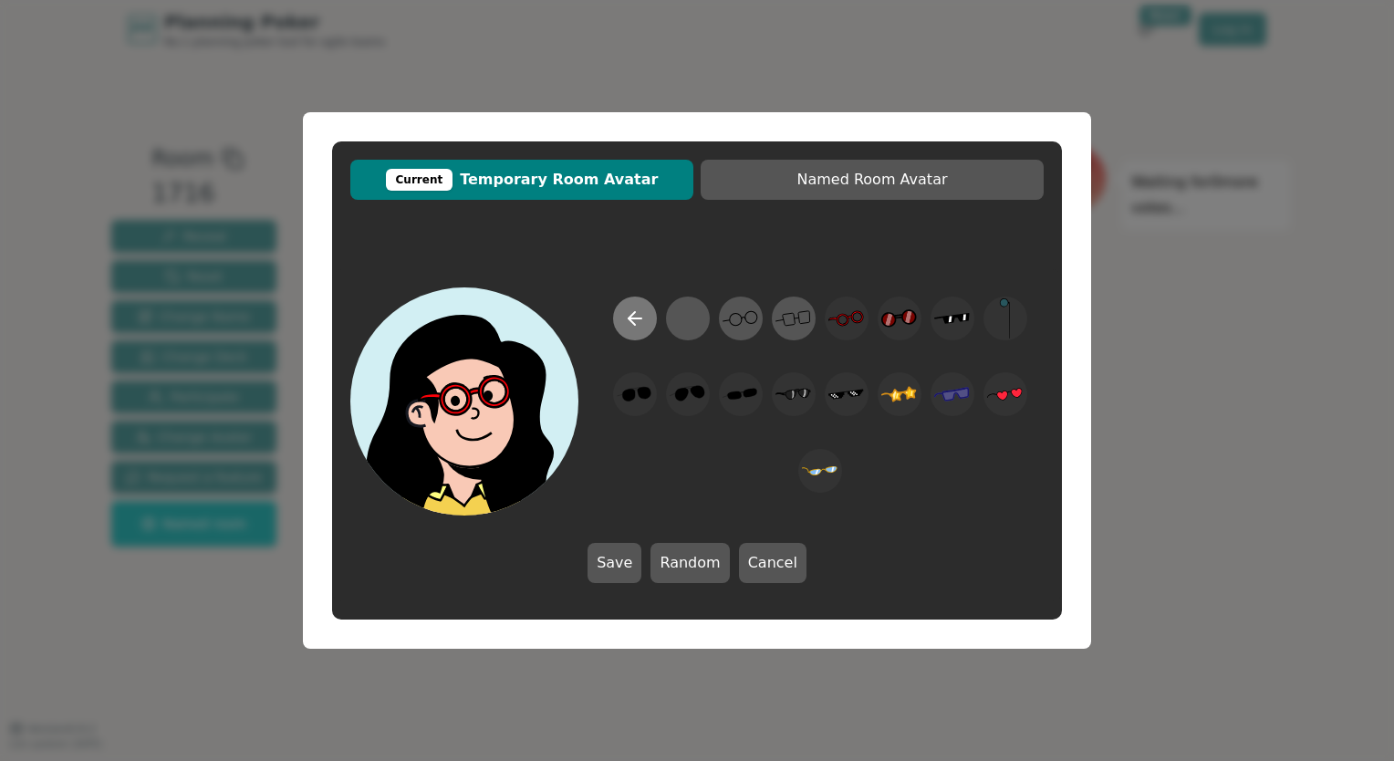
click at [634, 327] on icon at bounding box center [635, 318] width 22 height 22
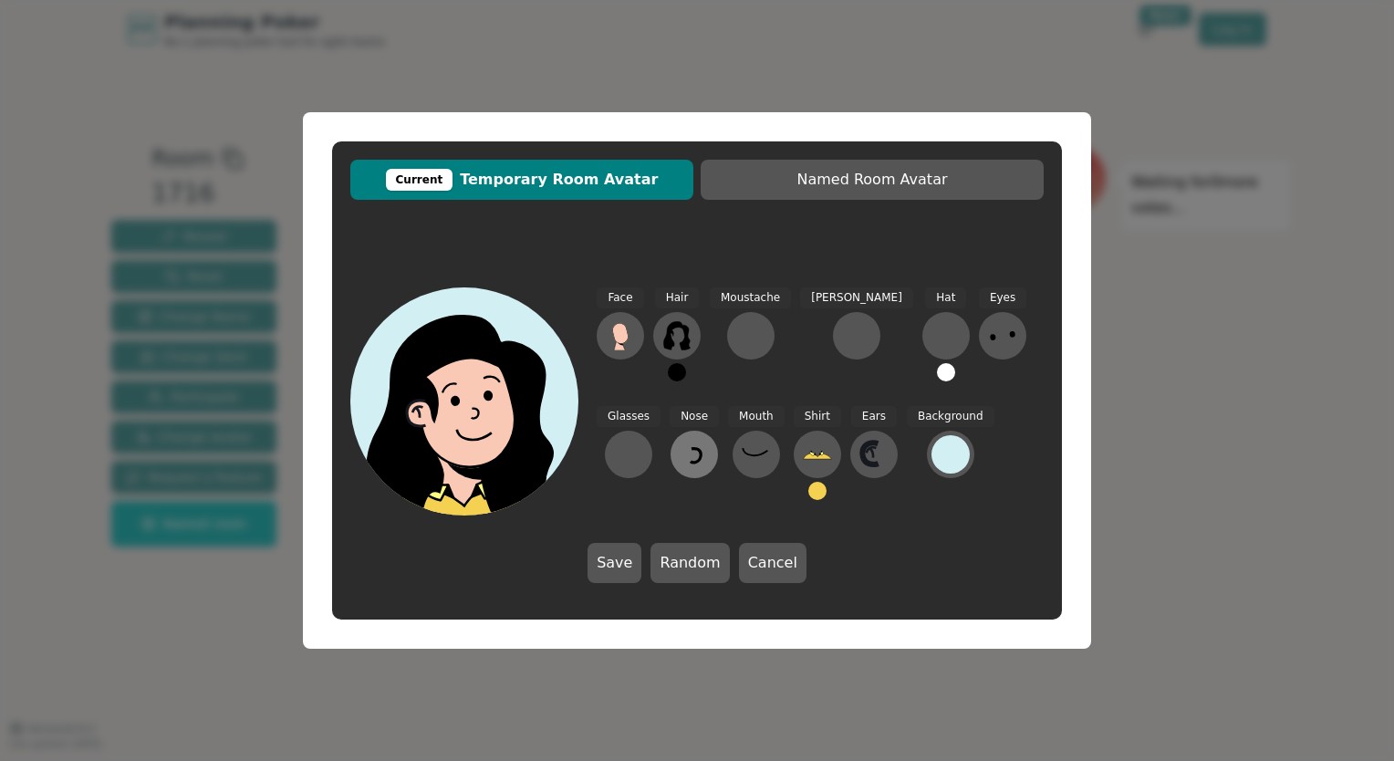
click at [680, 453] on icon at bounding box center [694, 454] width 29 height 29
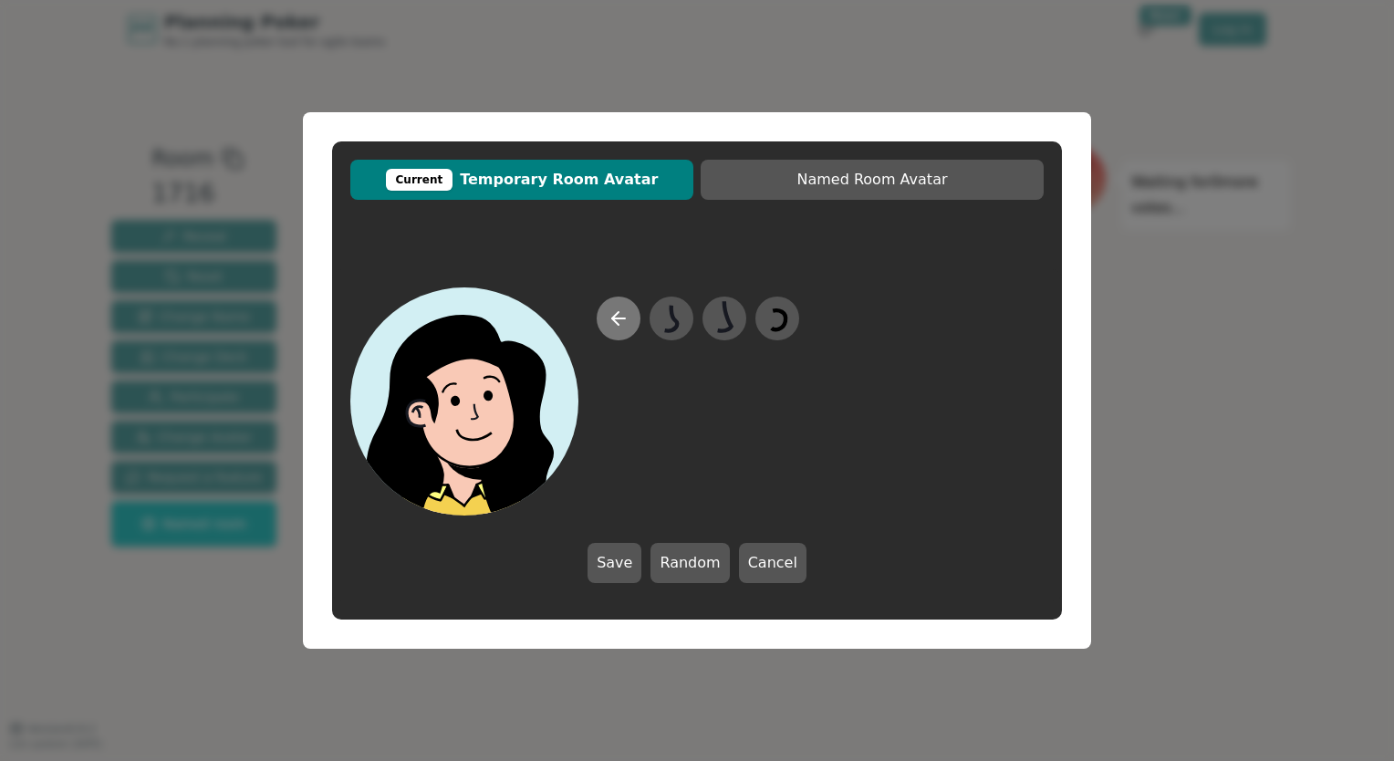
click at [625, 321] on icon at bounding box center [619, 318] width 22 height 22
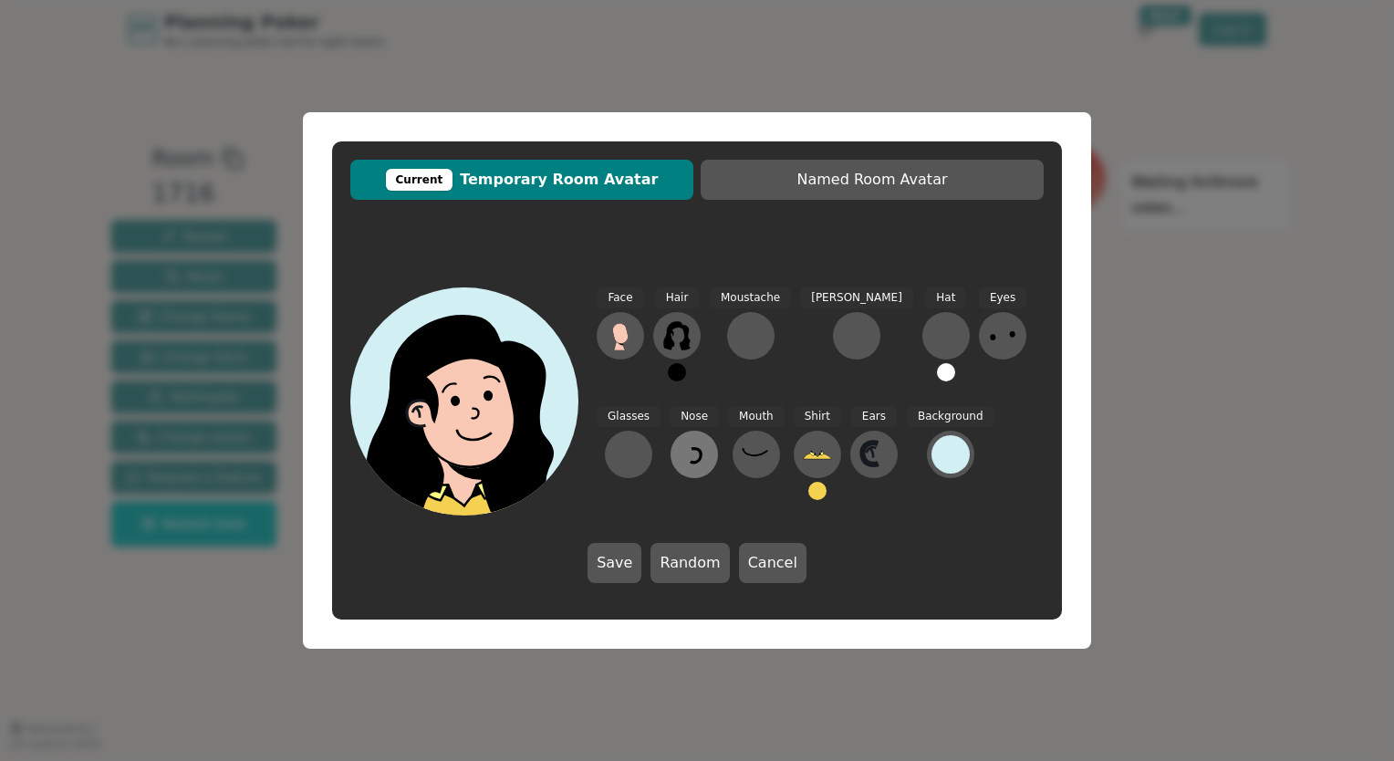
click at [680, 466] on icon at bounding box center [694, 454] width 29 height 29
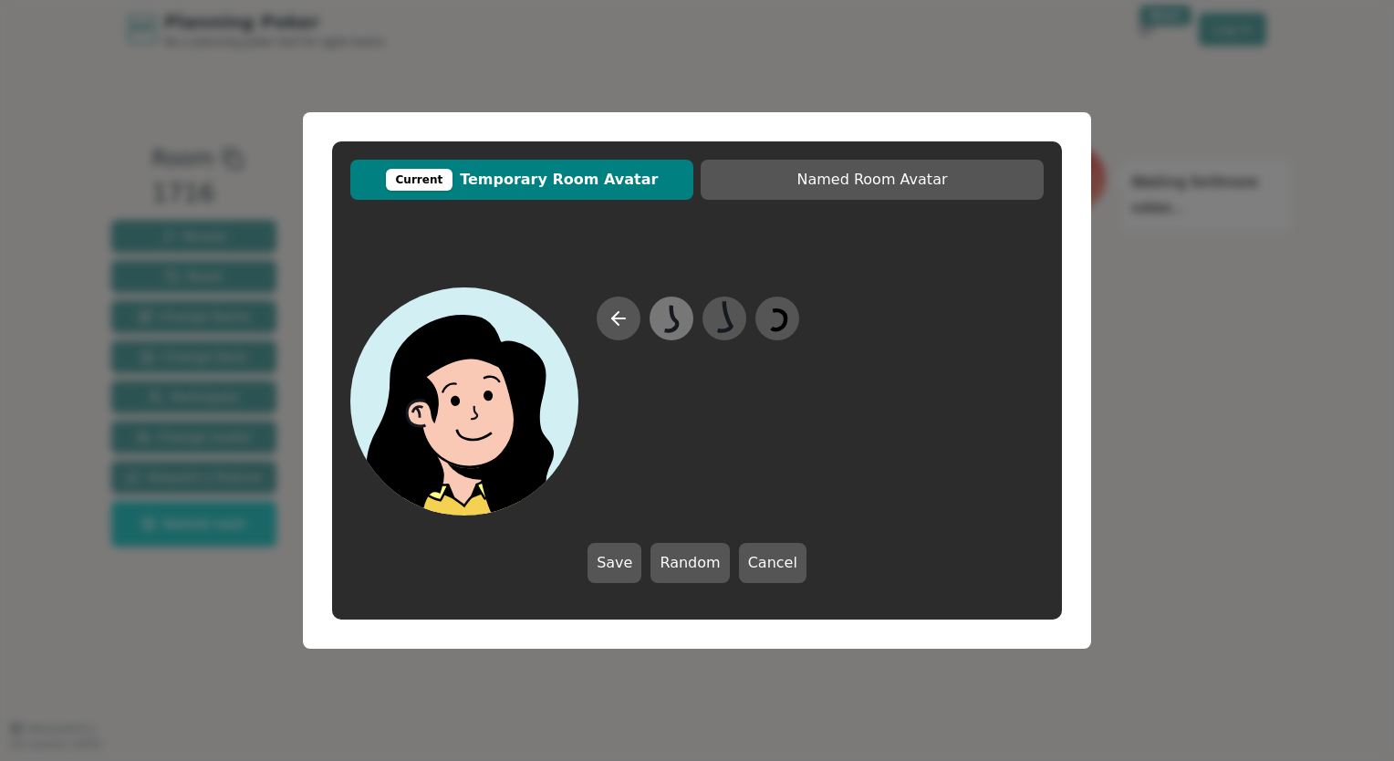
click at [667, 336] on icon at bounding box center [671, 318] width 36 height 41
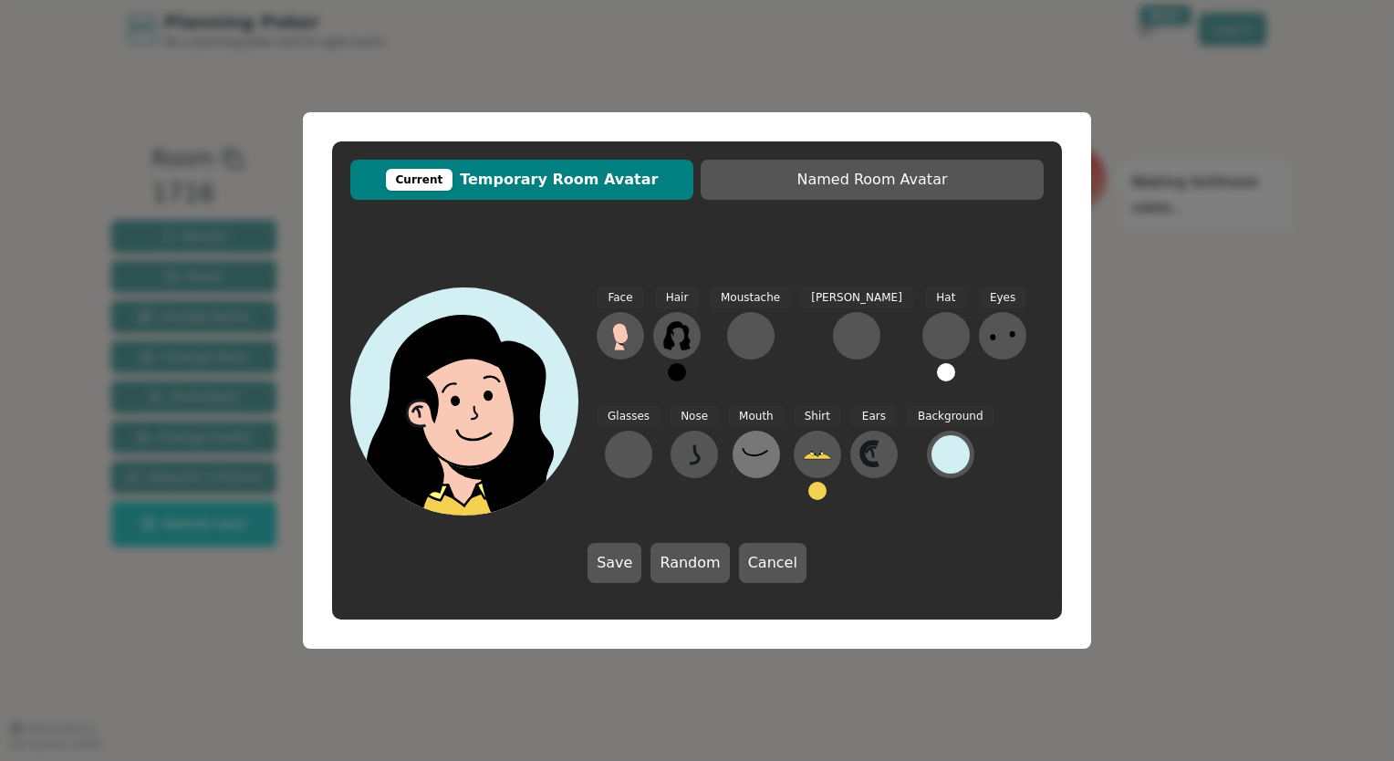
click at [742, 452] on icon at bounding box center [756, 454] width 29 height 29
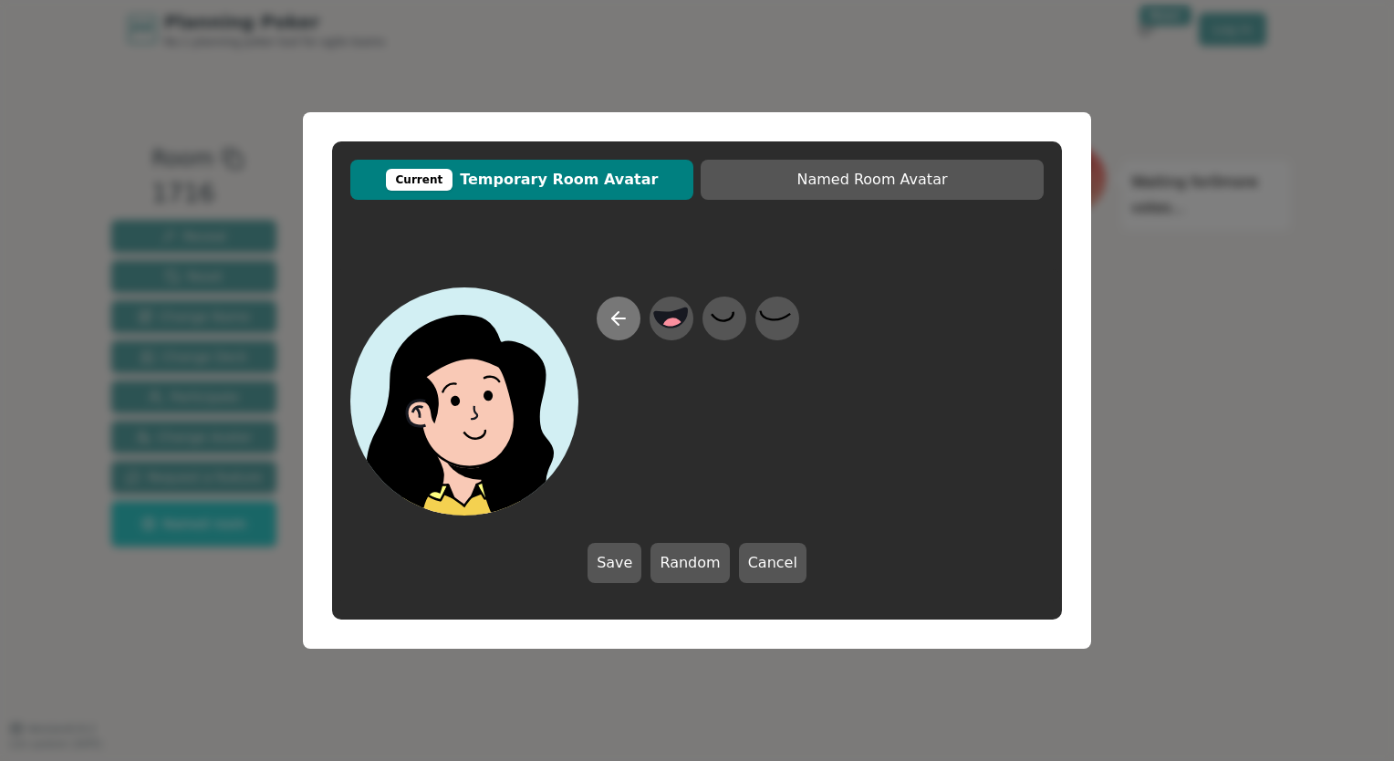
click at [630, 319] on button at bounding box center [619, 319] width 44 height 44
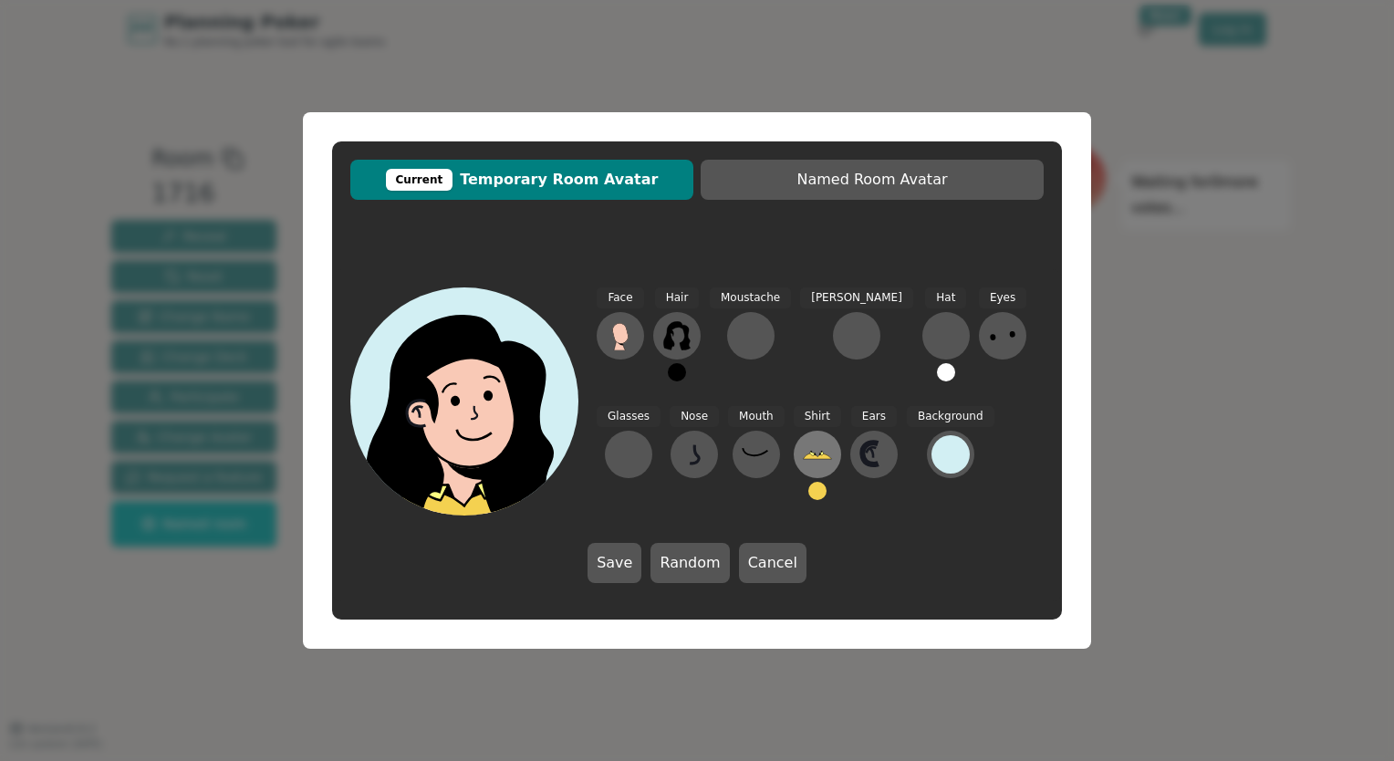
click at [803, 452] on icon at bounding box center [817, 454] width 29 height 29
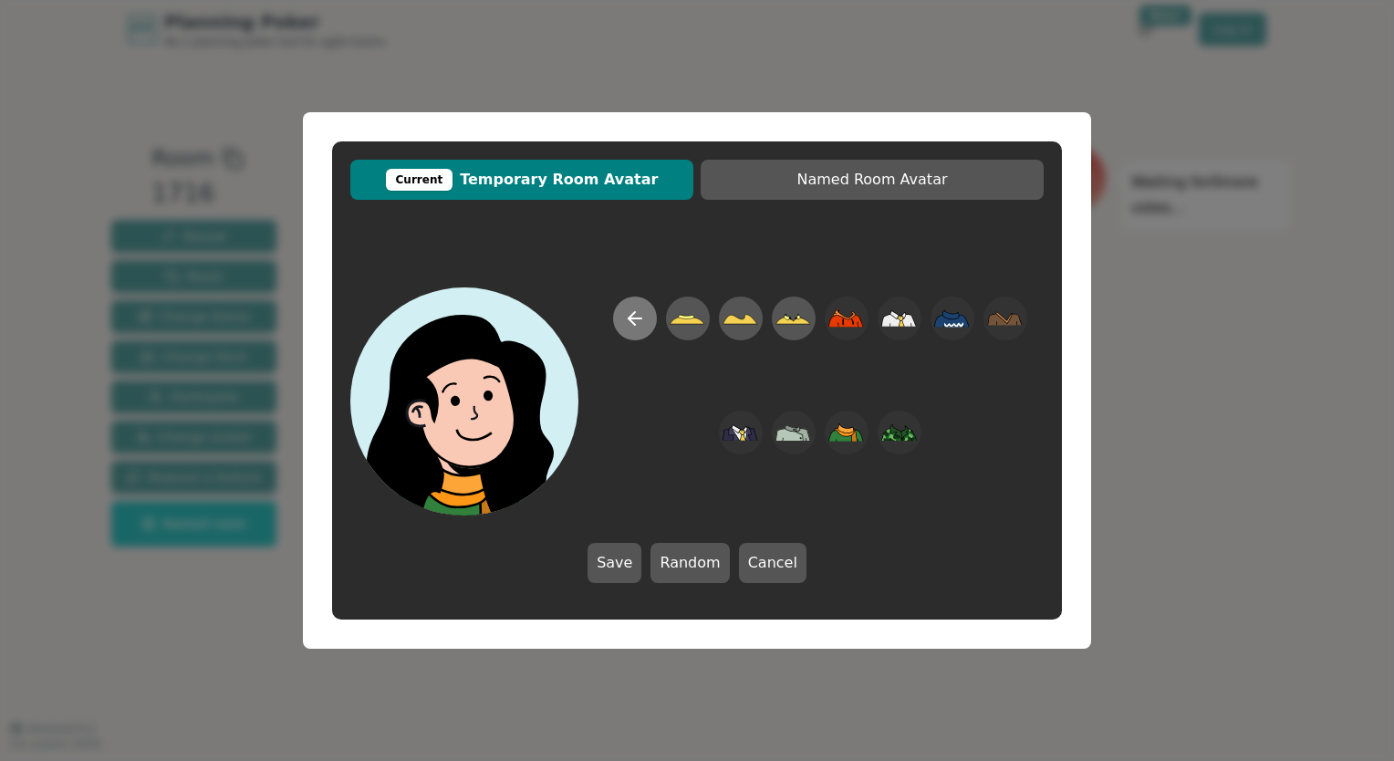
click at [631, 309] on icon at bounding box center [635, 318] width 22 height 22
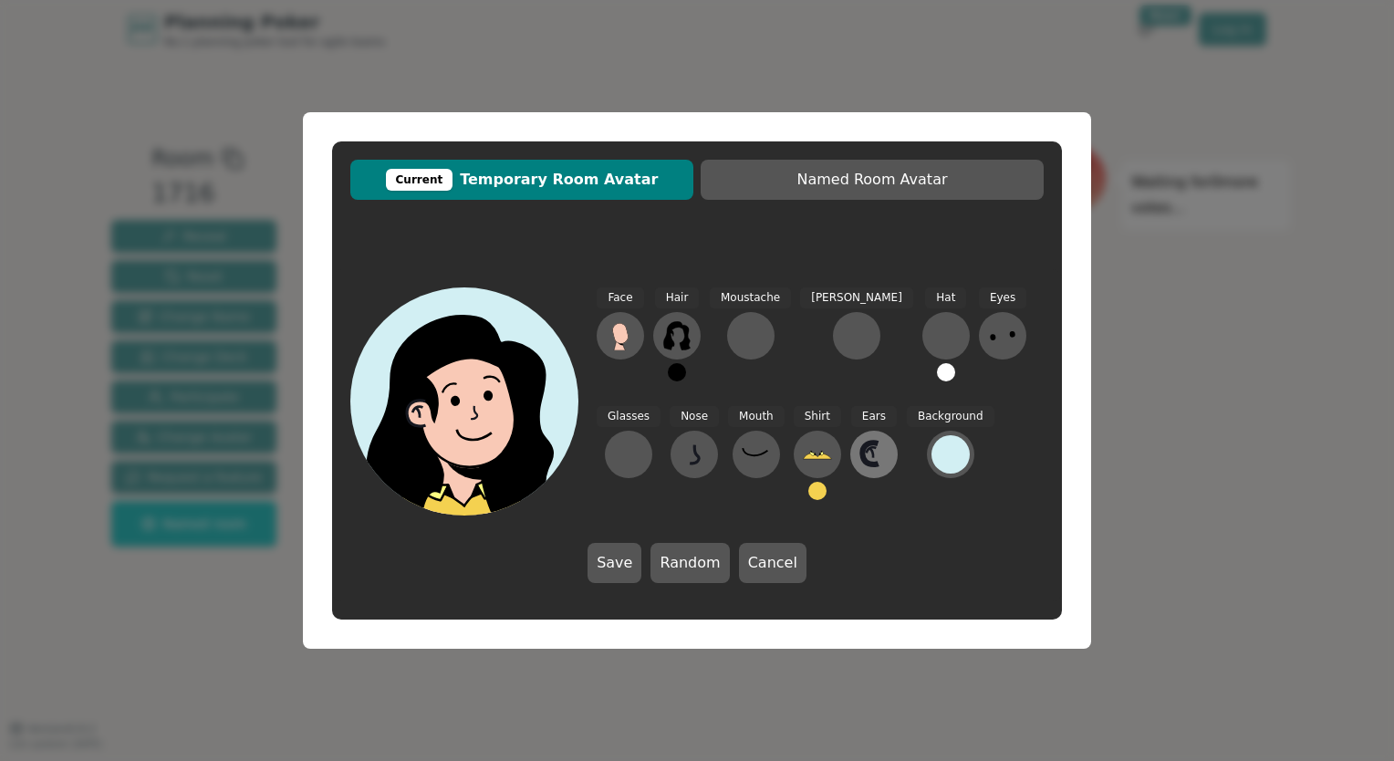
click at [859, 442] on icon at bounding box center [873, 454] width 29 height 29
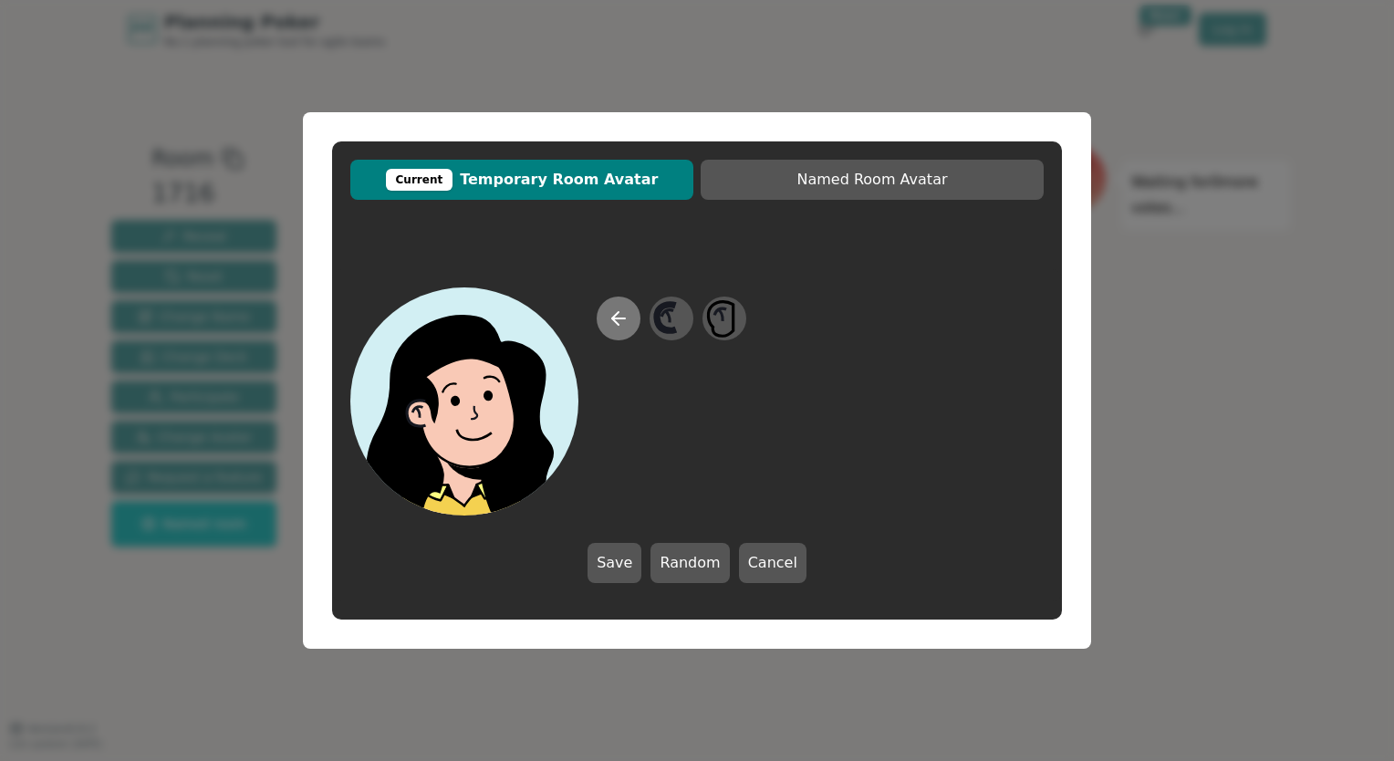
click at [618, 318] on icon at bounding box center [618, 318] width 13 height 0
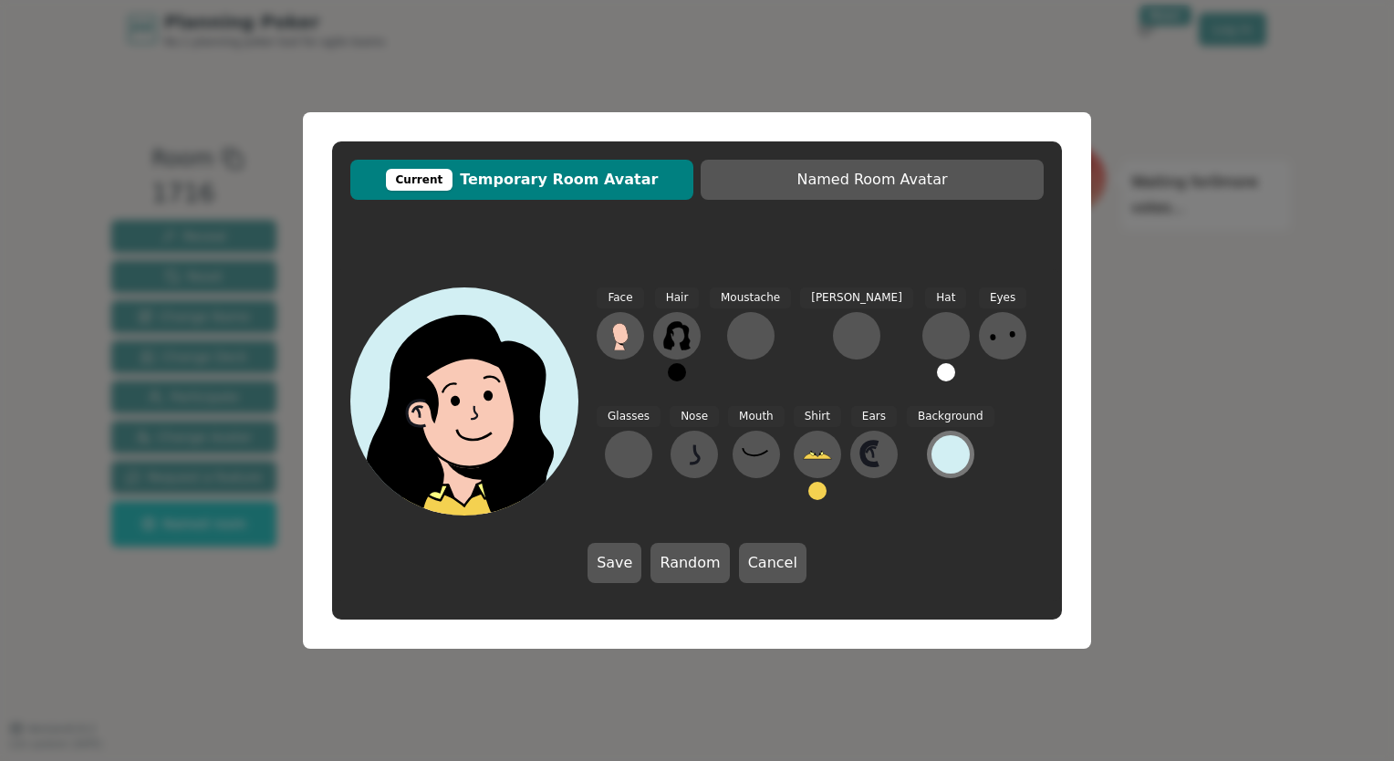
click at [932, 440] on div at bounding box center [951, 454] width 38 height 38
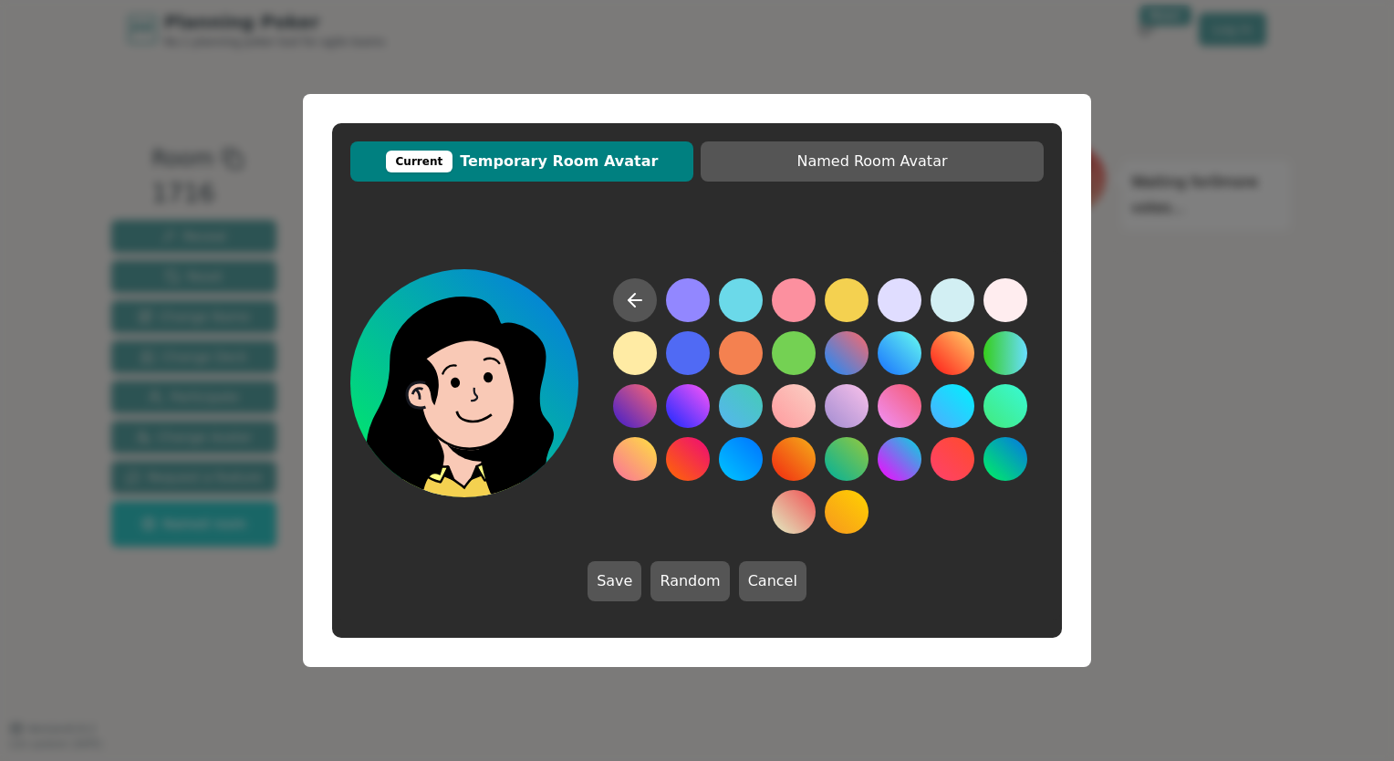
click at [998, 463] on button at bounding box center [1006, 459] width 44 height 44
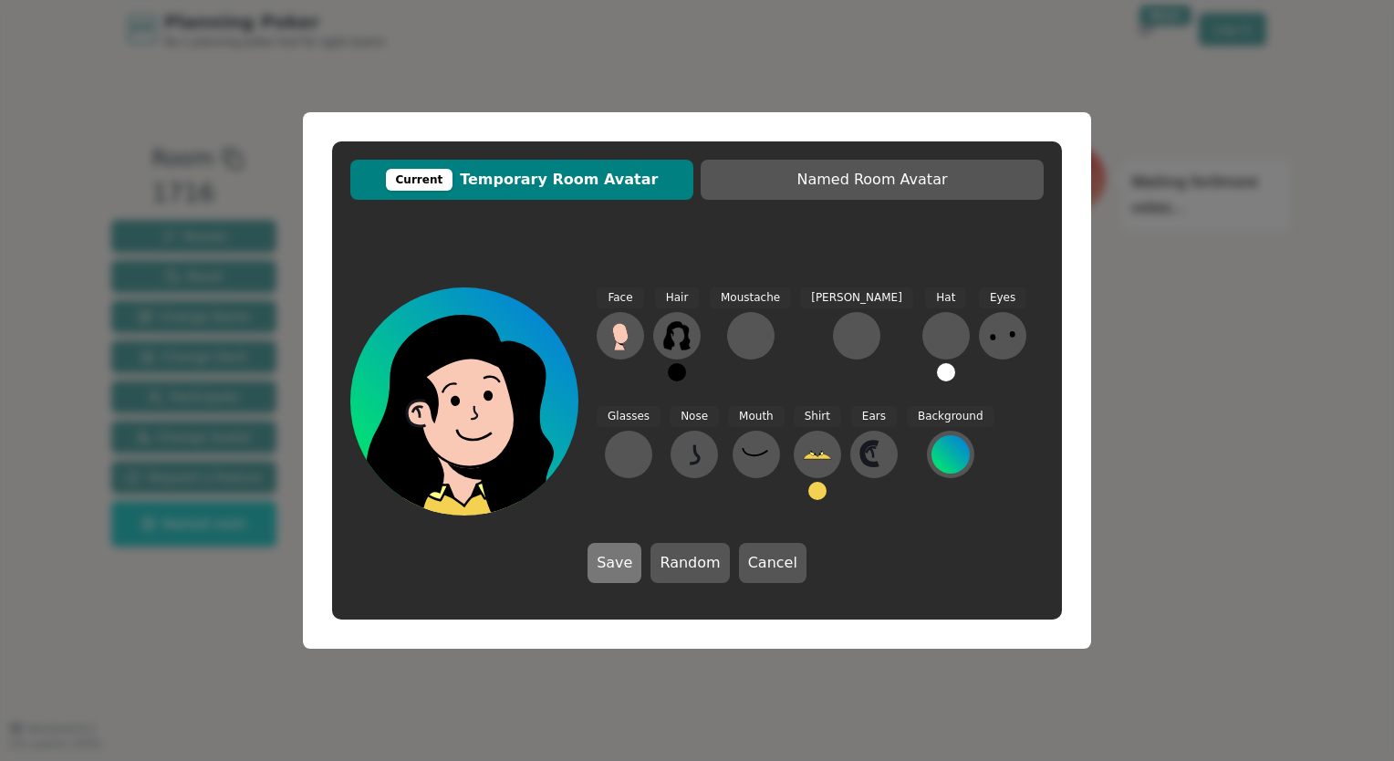
click at [618, 553] on button "Save" at bounding box center [615, 563] width 54 height 40
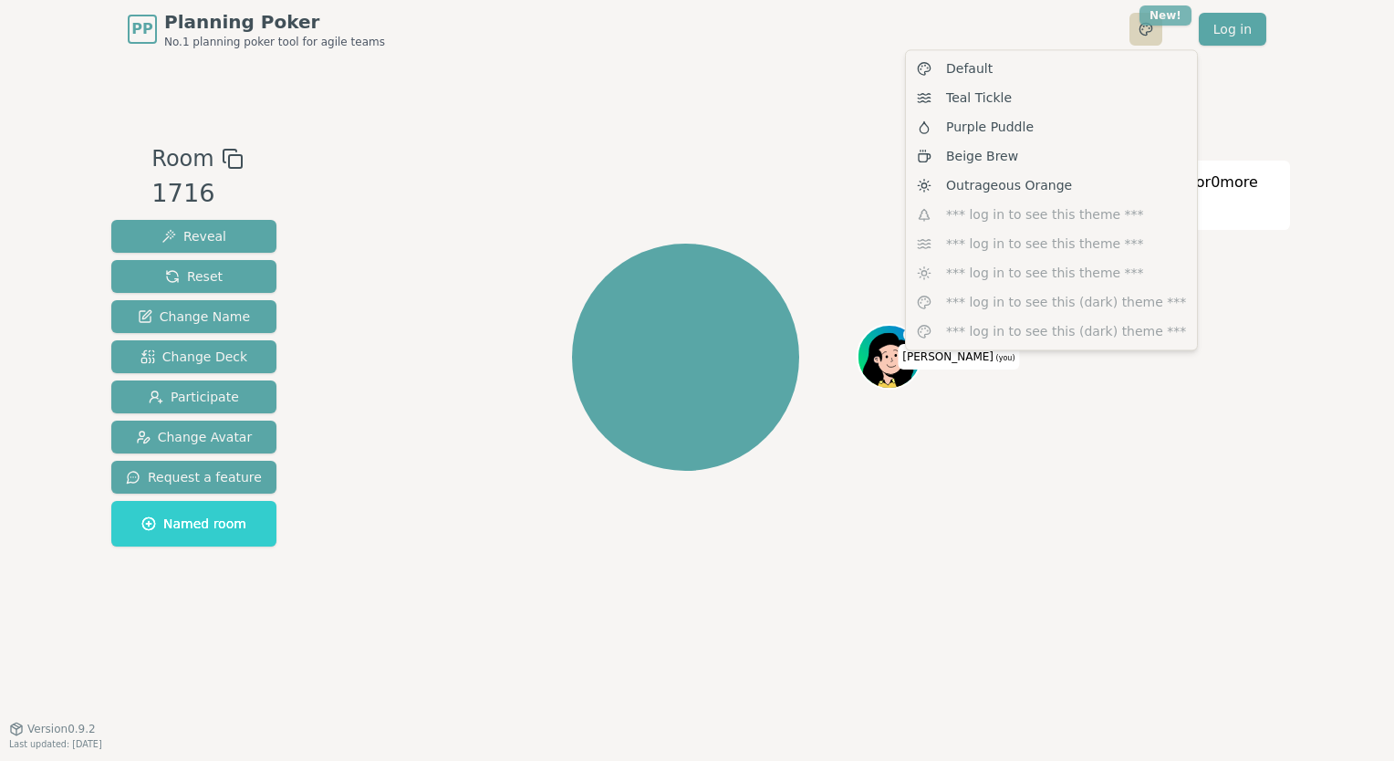
click at [1176, 11] on html "PP Planning Poker No.1 planning poker tool for agile teams Toggle theme New! Lo…" at bounding box center [697, 380] width 1394 height 761
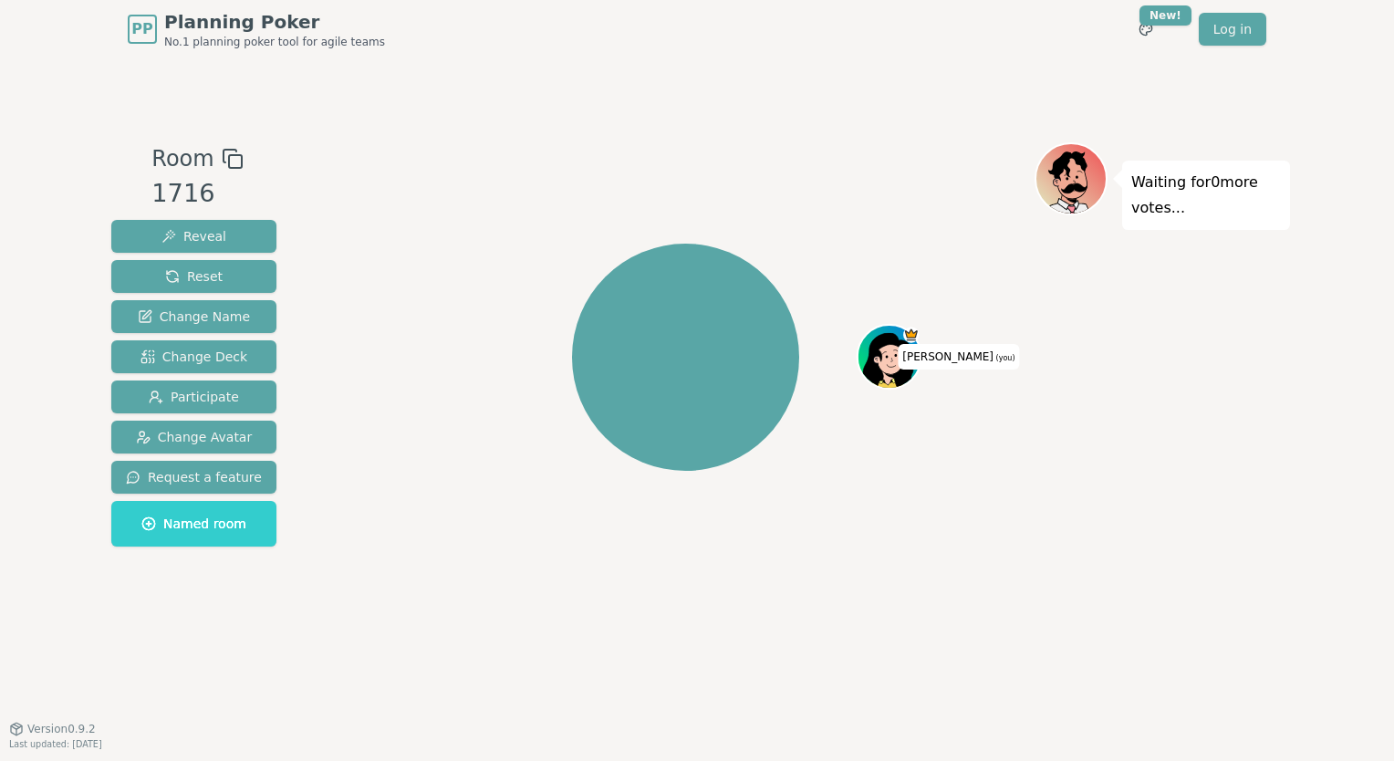
click at [482, 258] on html "PP Planning Poker No.1 planning poker tool for agile teams Toggle theme New! Lo…" at bounding box center [697, 380] width 1394 height 761
click at [164, 396] on span "Participate" at bounding box center [194, 397] width 90 height 18
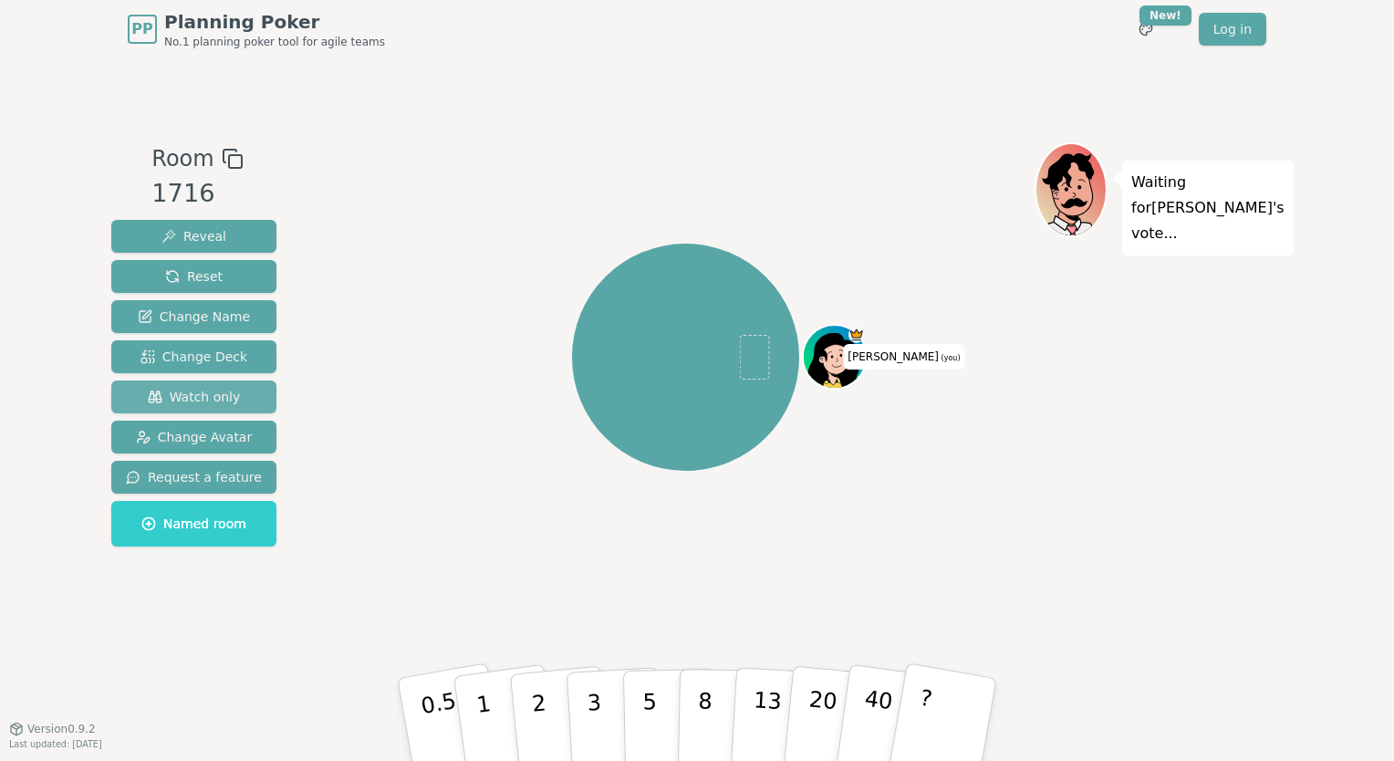
click at [164, 396] on span "Watch only" at bounding box center [194, 397] width 93 height 18
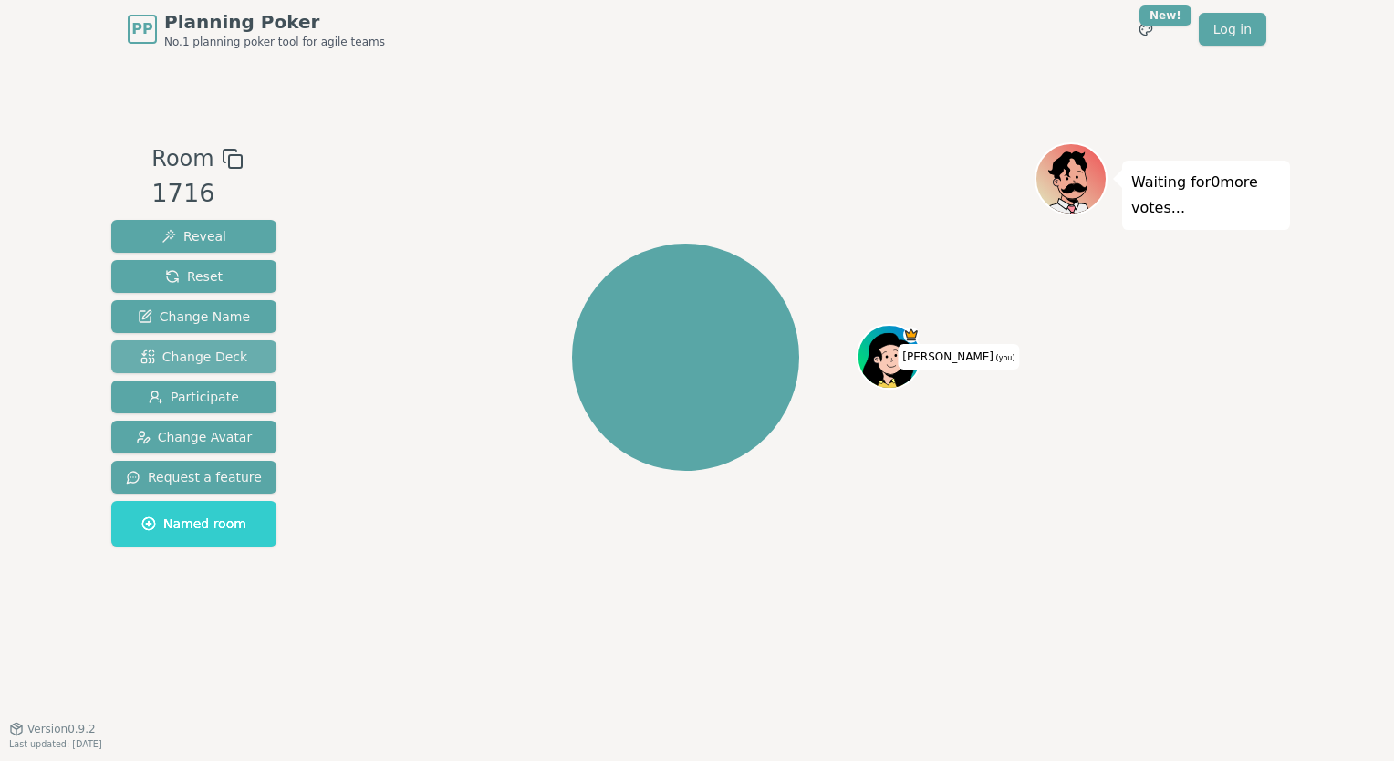
click at [205, 356] on span "Change Deck" at bounding box center [194, 357] width 107 height 18
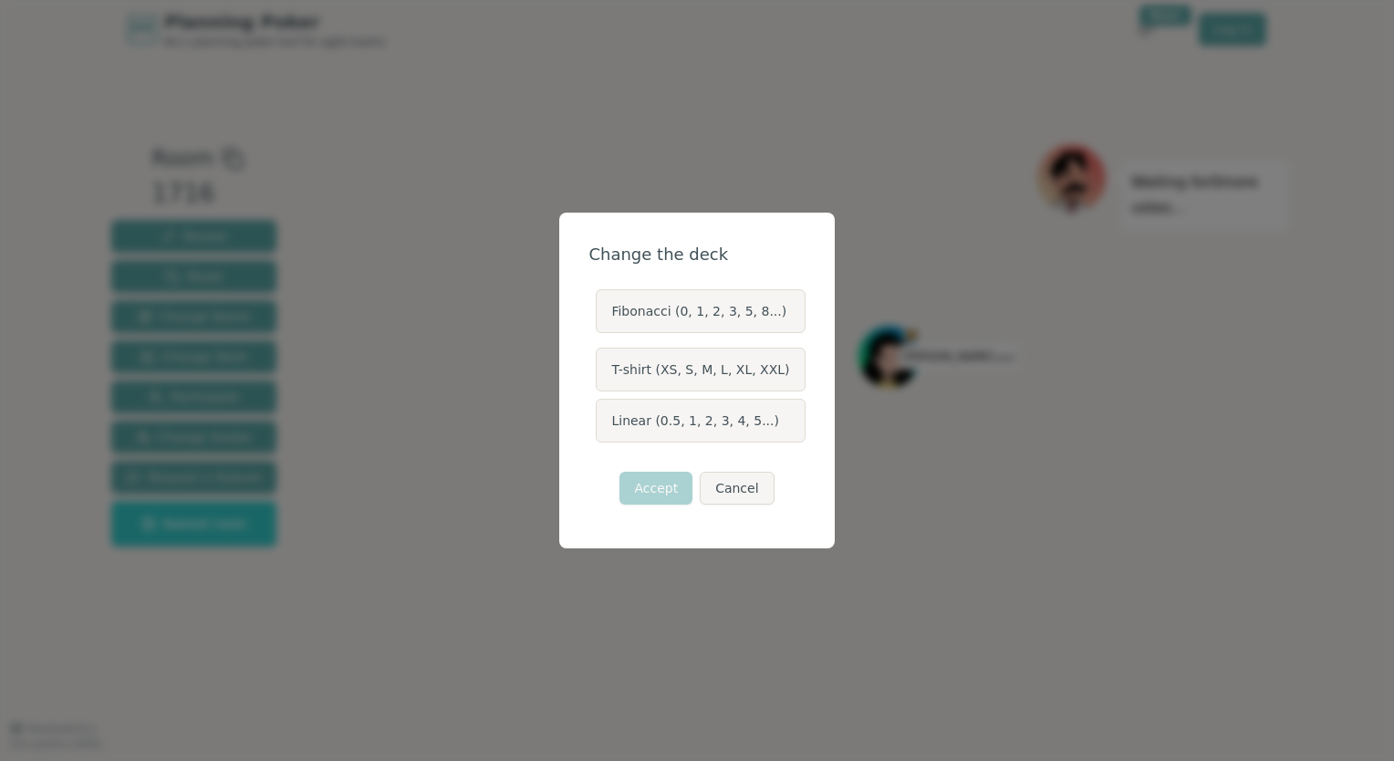
click at [651, 310] on label "Fibonacci (0, 1, 2, 3, 5, 8...)" at bounding box center [700, 311] width 209 height 44
click at [602, 310] on button "Fibonacci (0, 1, 2, 3, 5, 8...)" at bounding box center [595, 311] width 15 height 15
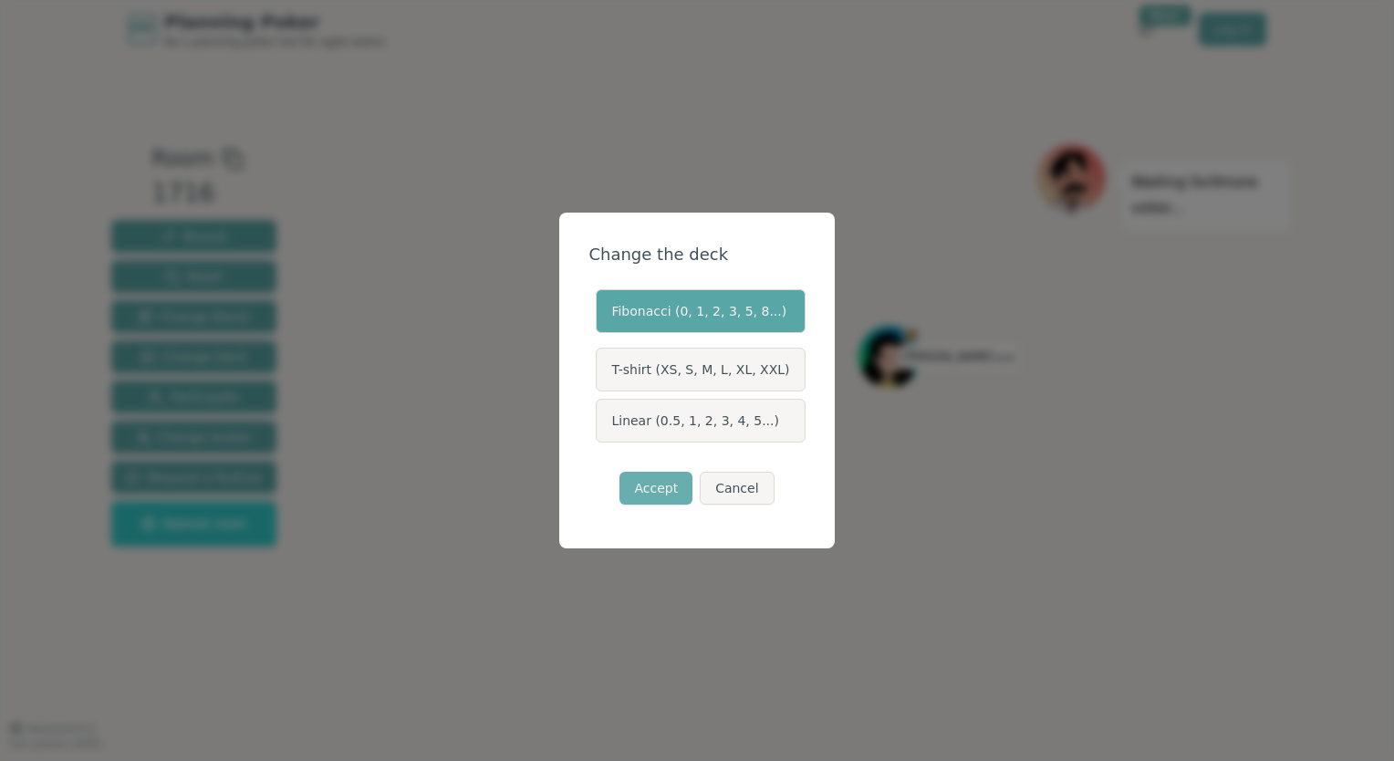
click at [657, 491] on button "Accept" at bounding box center [656, 488] width 73 height 33
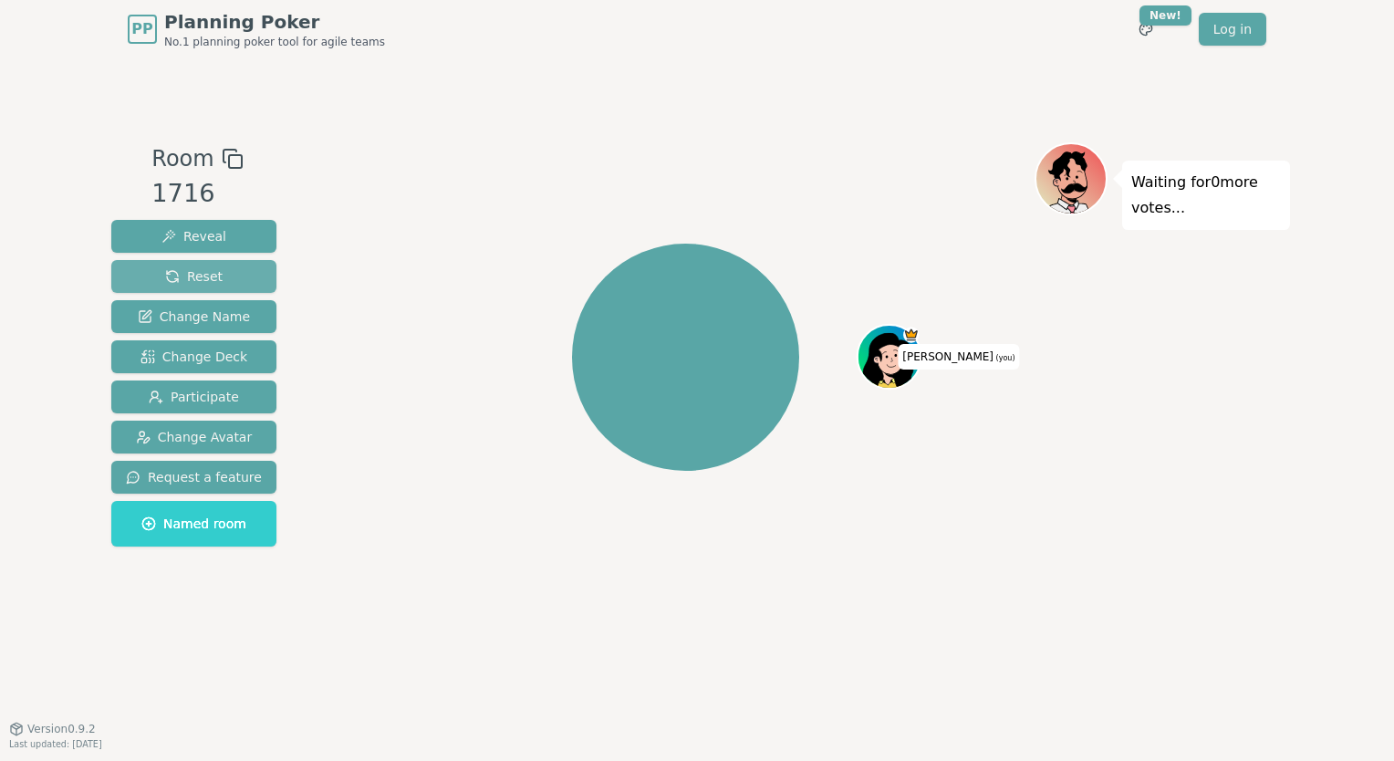
click at [204, 267] on span "Reset" at bounding box center [193, 276] width 57 height 18
click at [197, 238] on span "Reveal" at bounding box center [193, 236] width 65 height 18
click at [184, 359] on span "Change Deck" at bounding box center [194, 357] width 107 height 18
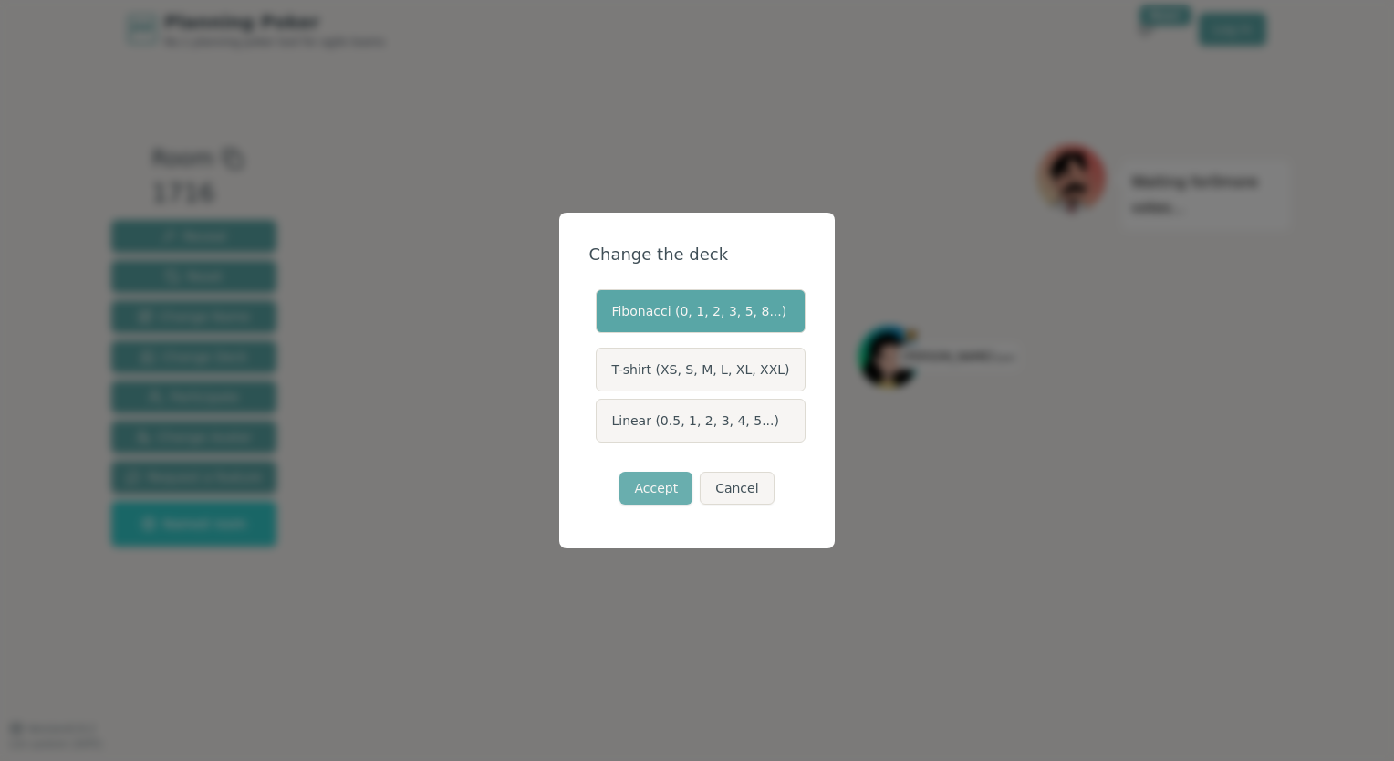
click at [676, 490] on button "Accept" at bounding box center [656, 488] width 73 height 33
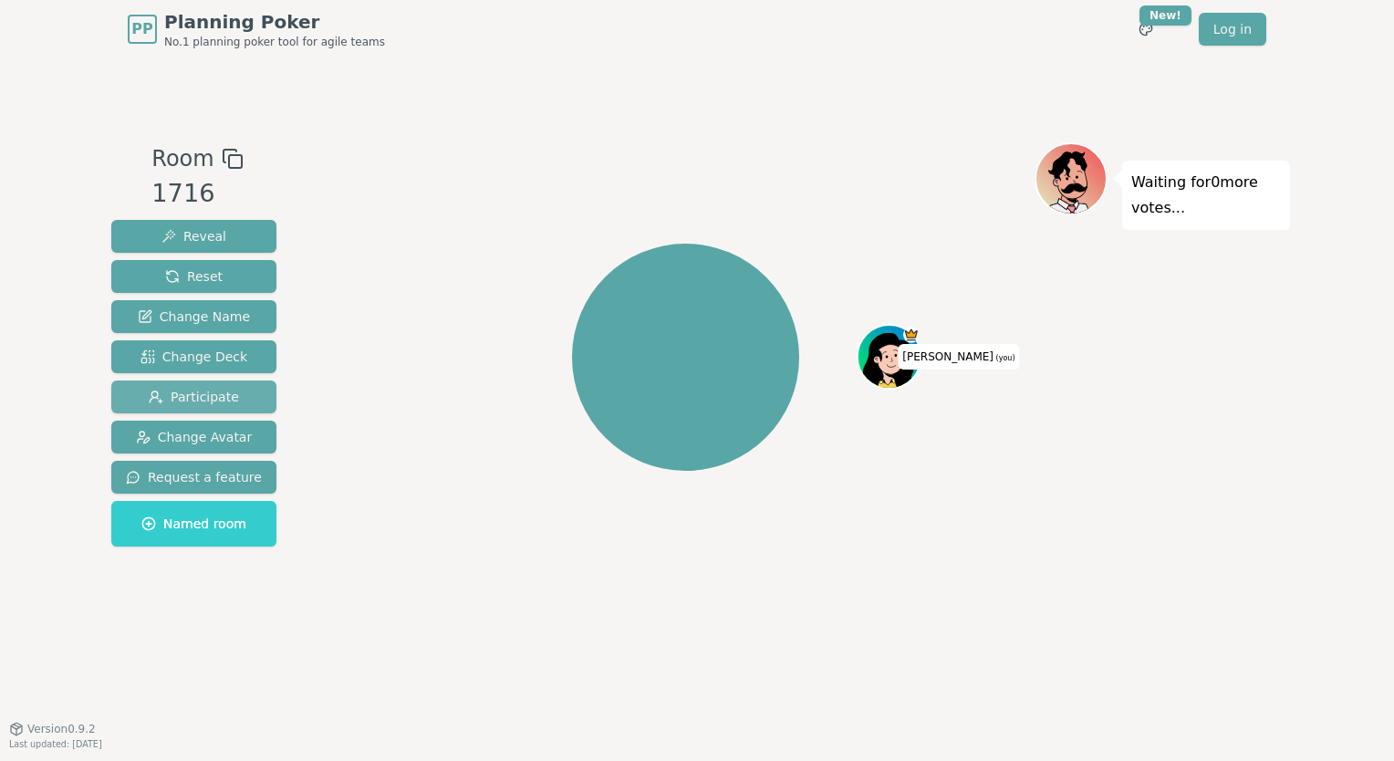
click at [193, 399] on span "Participate" at bounding box center [194, 397] width 90 height 18
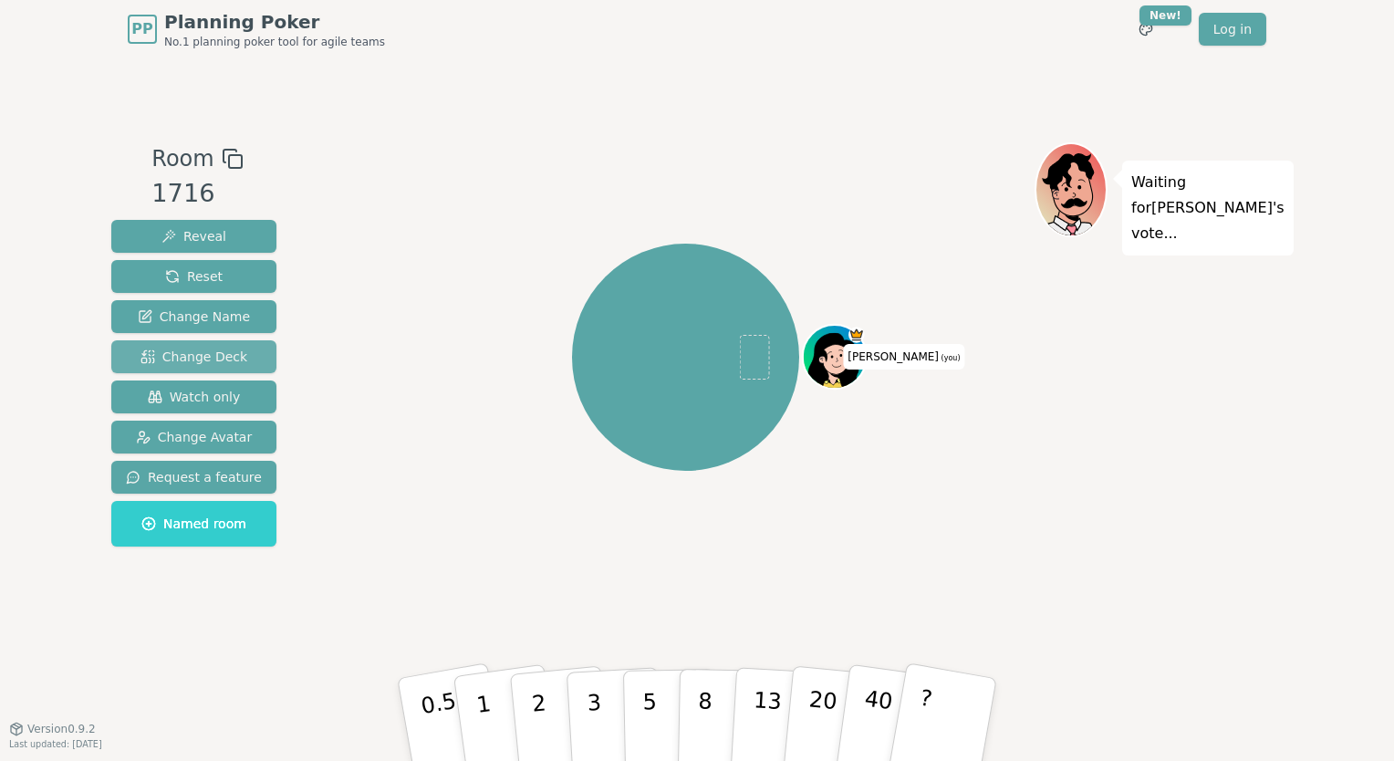
click at [188, 359] on span "Change Deck" at bounding box center [194, 357] width 107 height 18
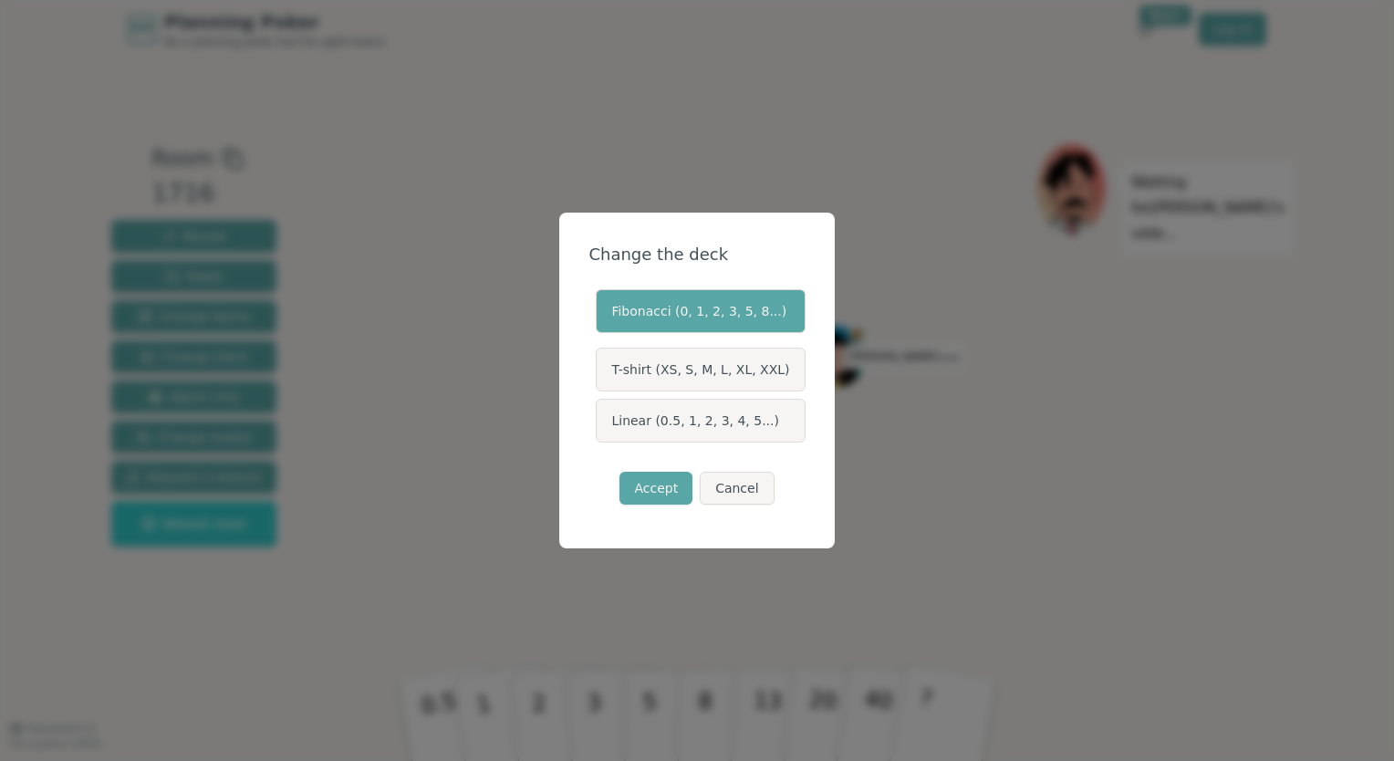
click at [664, 407] on label "Linear (0.5, 1, 2, 3, 4, 5...)" at bounding box center [700, 421] width 209 height 44
click at [602, 413] on button "Linear (0.5, 1, 2, 3, 4, 5...)" at bounding box center [595, 420] width 15 height 15
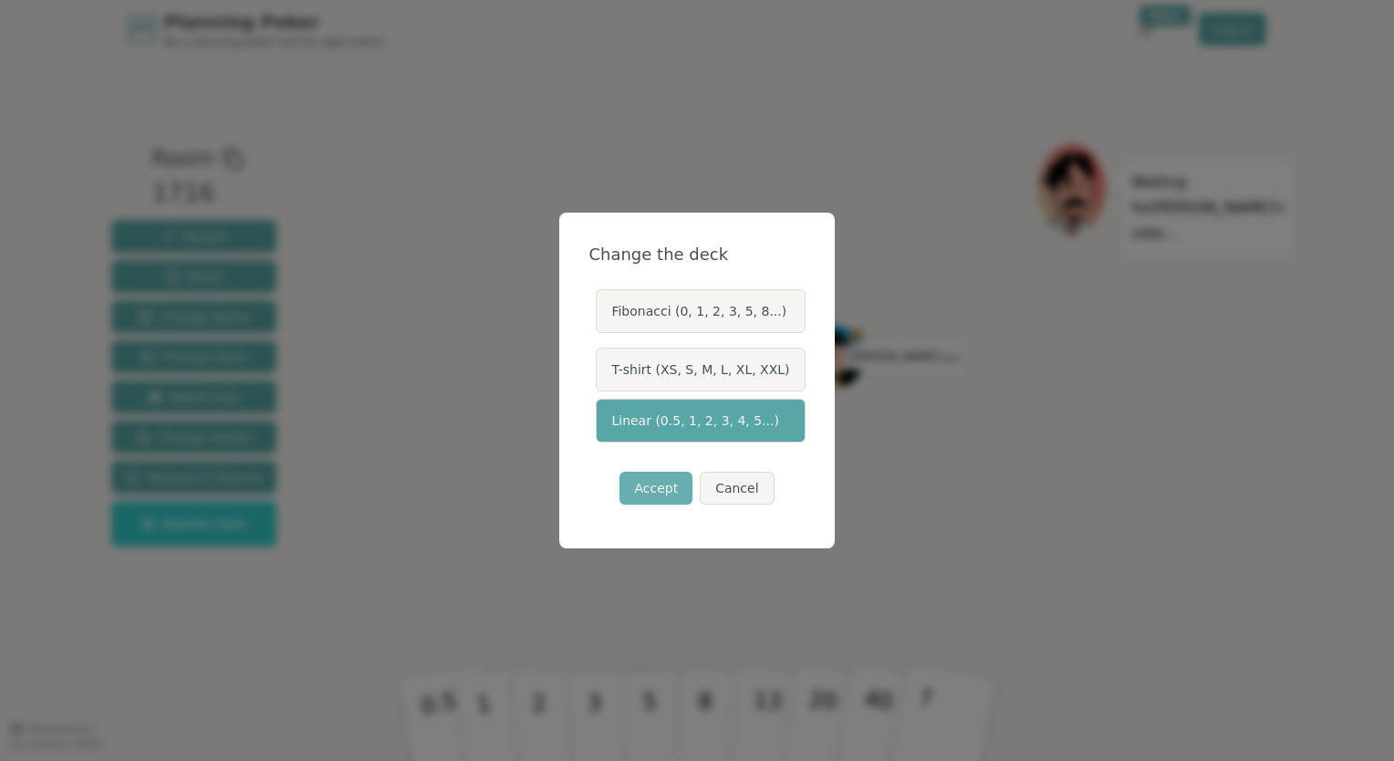
click at [668, 478] on button "Accept" at bounding box center [656, 488] width 73 height 33
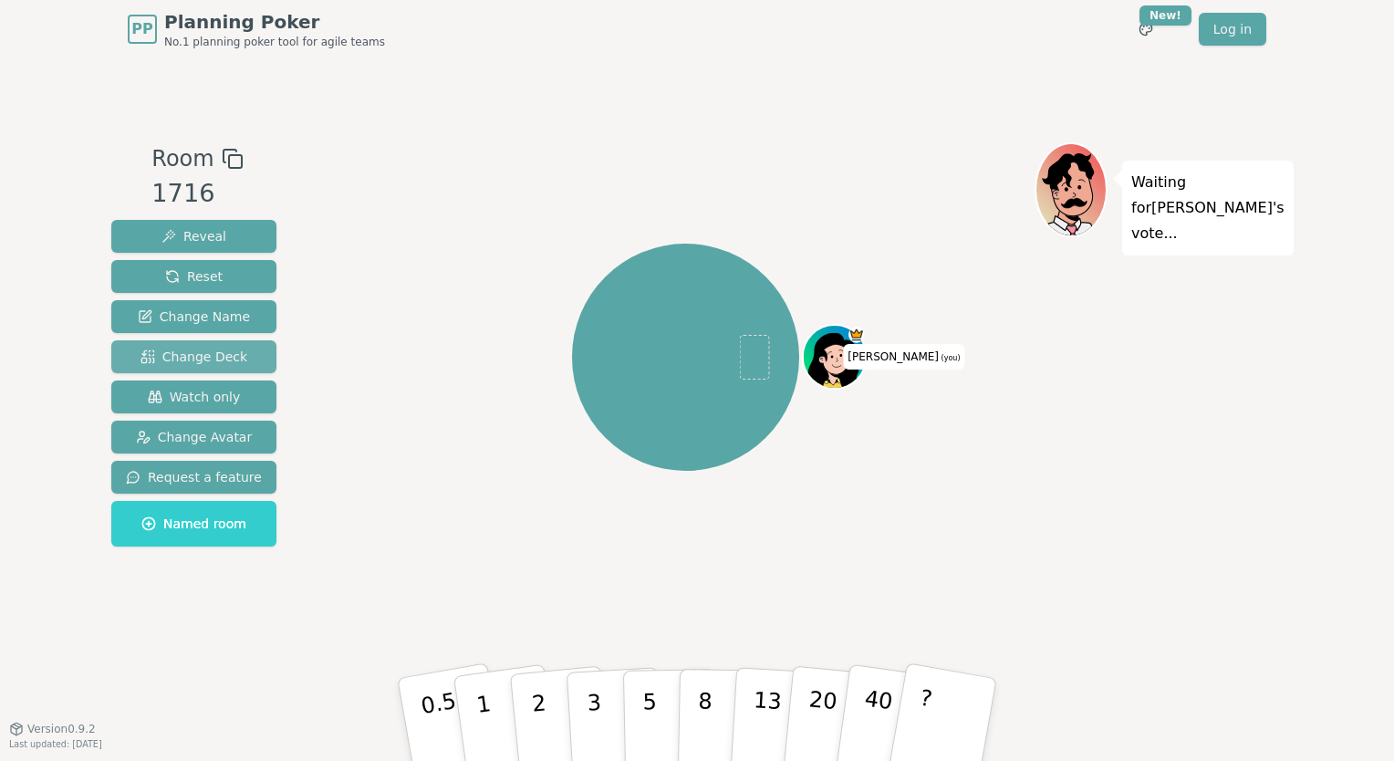
click at [180, 356] on span "Change Deck" at bounding box center [194, 357] width 107 height 18
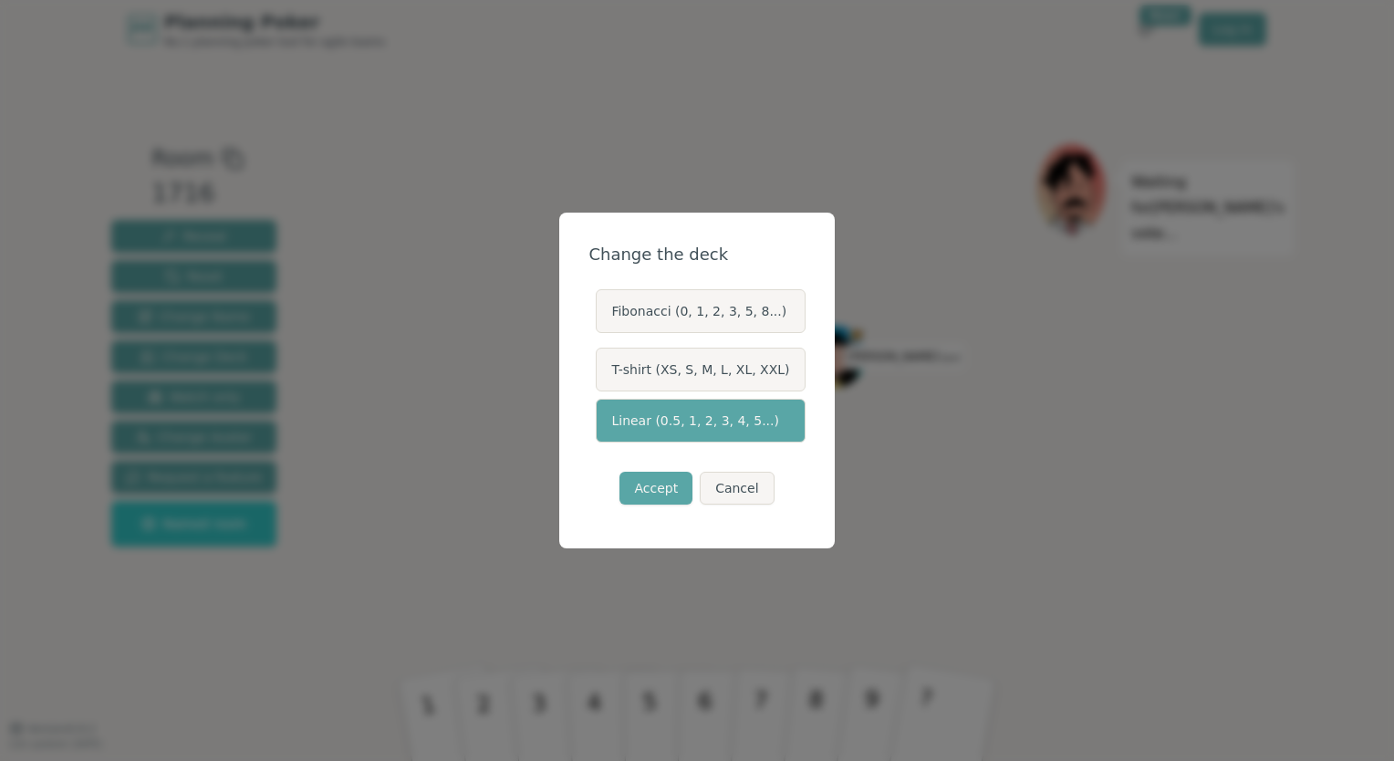
click at [648, 309] on label "Fibonacci (0, 1, 2, 3, 5, 8...)" at bounding box center [700, 311] width 209 height 44
click at [602, 309] on button "Fibonacci (0, 1, 2, 3, 5, 8...)" at bounding box center [595, 311] width 15 height 15
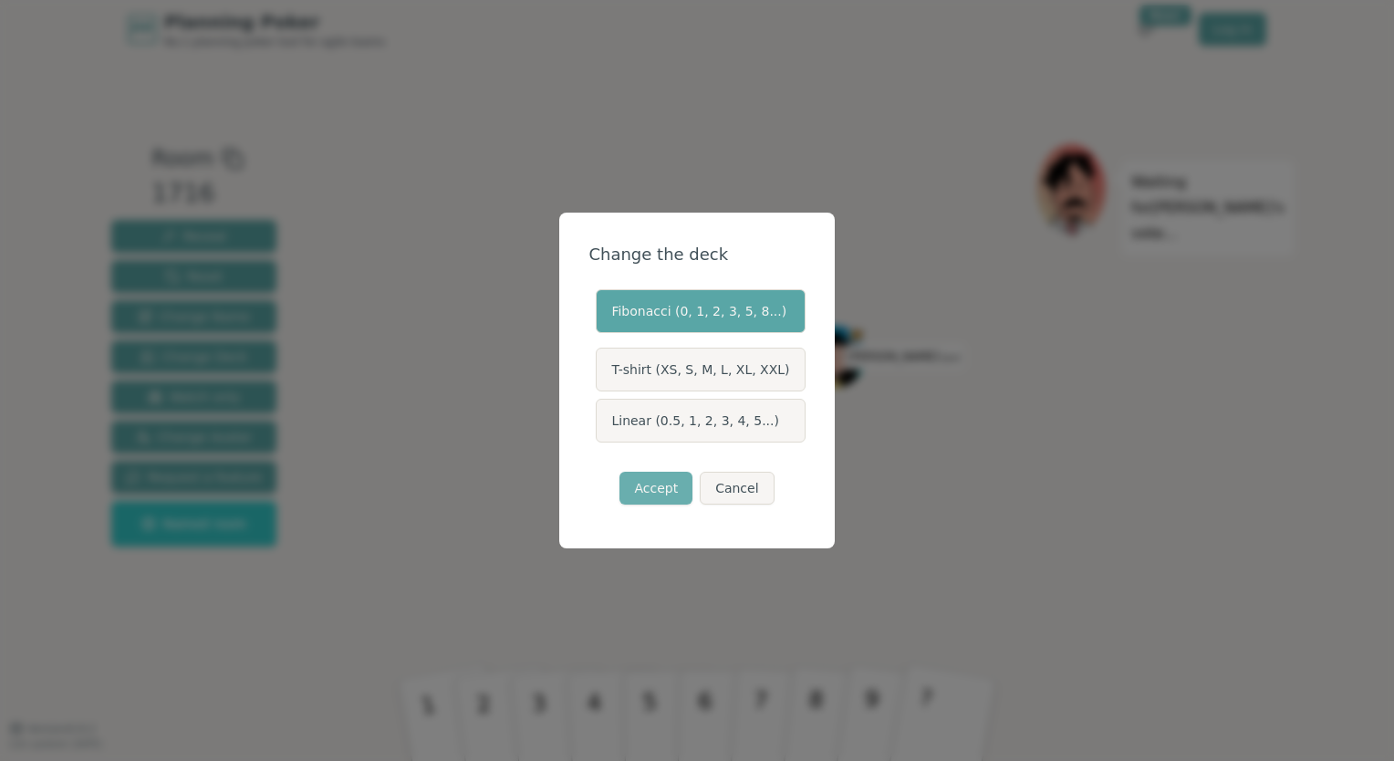
click at [663, 492] on button "Accept" at bounding box center [656, 488] width 73 height 33
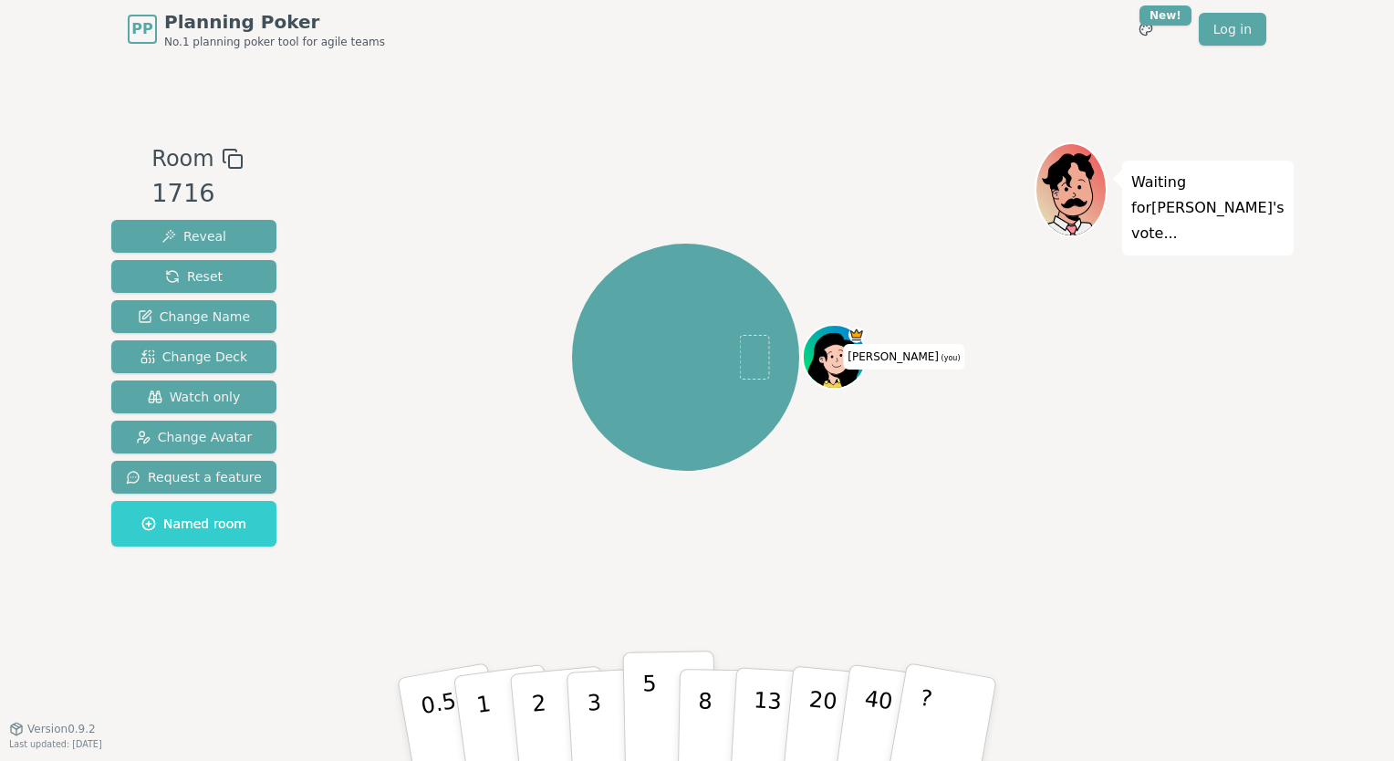
click at [652, 699] on p "5" at bounding box center [650, 720] width 16 height 99
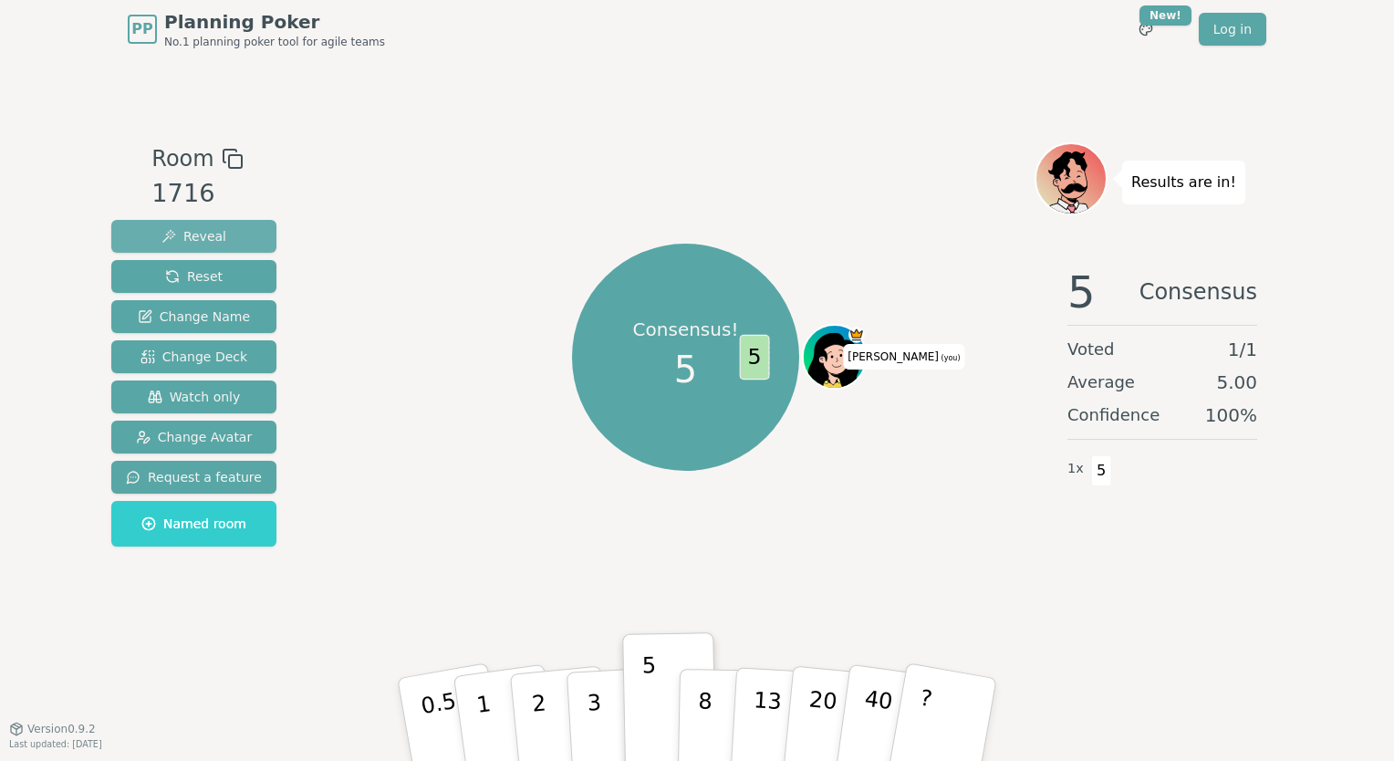
click at [199, 232] on span "Reveal" at bounding box center [193, 236] width 65 height 18
click at [511, 401] on div "Consensus! 5 5 [PERSON_NAME] (you)" at bounding box center [686, 357] width 698 height 364
click at [755, 343] on span "5" at bounding box center [754, 357] width 30 height 45
click at [1219, 25] on link "Log in" at bounding box center [1233, 29] width 68 height 33
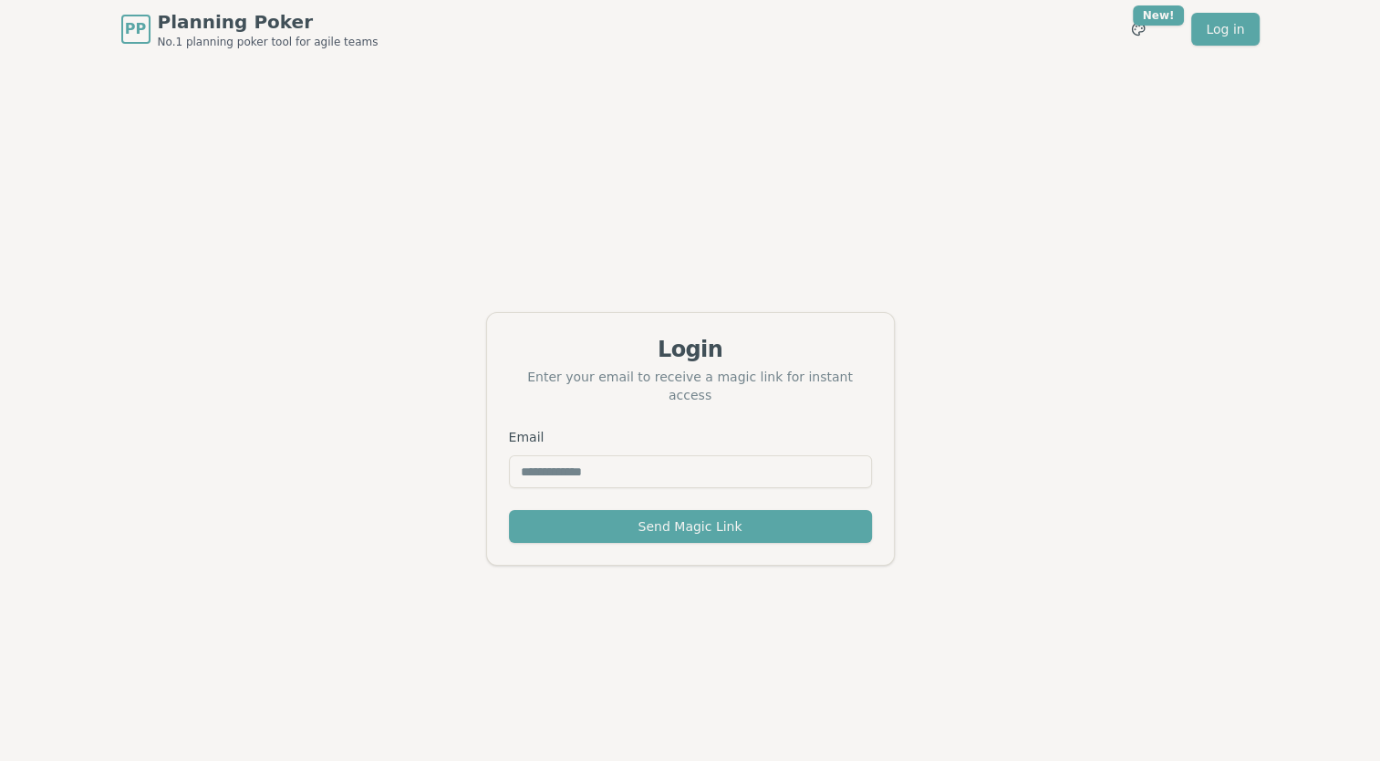
click at [540, 465] on input "Email" at bounding box center [690, 471] width 363 height 33
type input "**********"
click at [617, 510] on button "Send Magic Link" at bounding box center [690, 526] width 363 height 33
